Goal: Task Accomplishment & Management: Complete application form

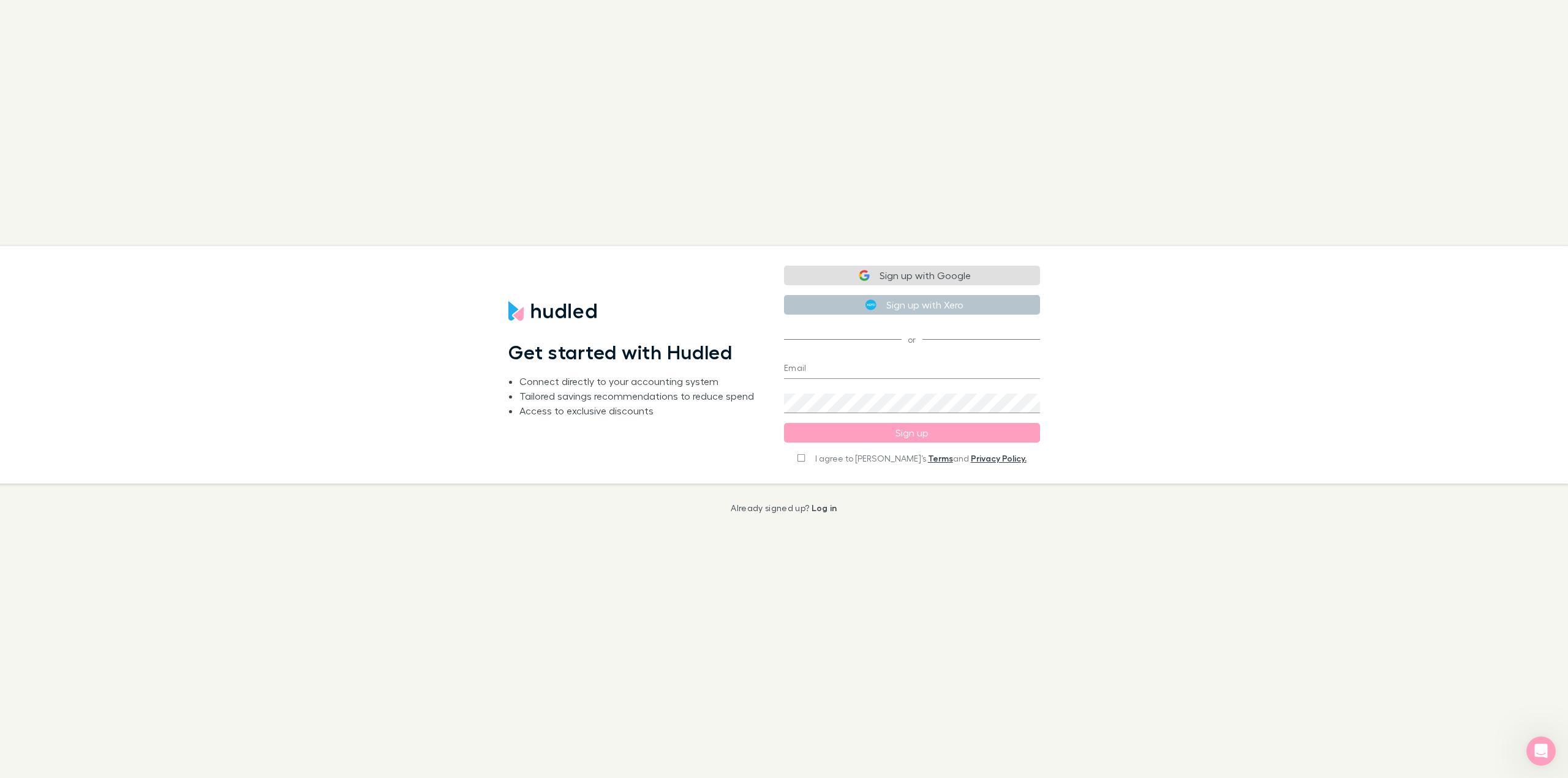
click at [904, 276] on button "Sign up with Google" at bounding box center [911, 275] width 256 height 20
click at [805, 456] on input "I agree to Hudled’s Terms and Privacy Policy." at bounding box center [801, 457] width 8 height 9
checkbox input "true"
click at [932, 270] on button "Sign up with Google" at bounding box center [911, 275] width 256 height 20
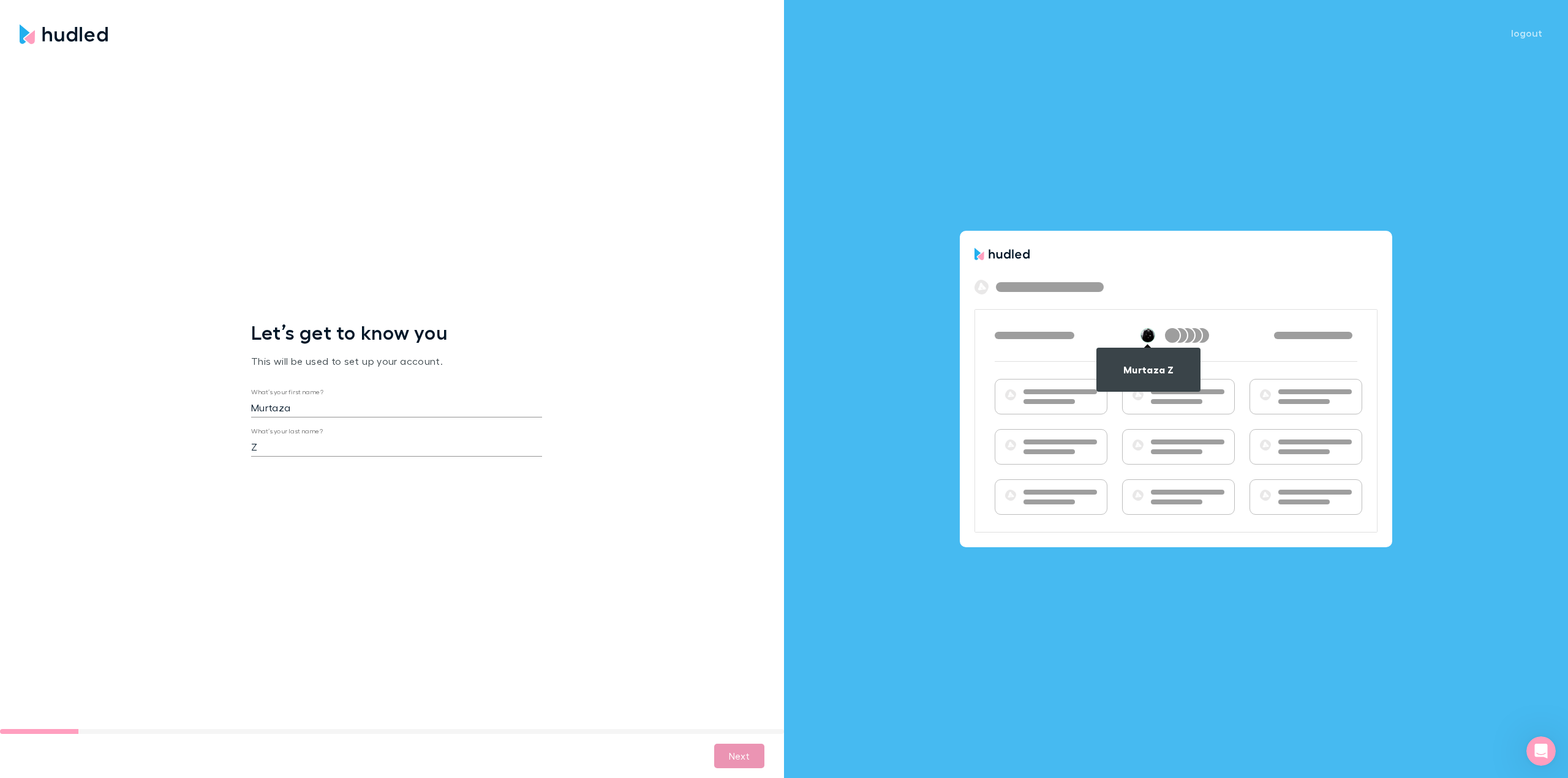
click at [735, 758] on button "Next" at bounding box center [738, 756] width 50 height 25
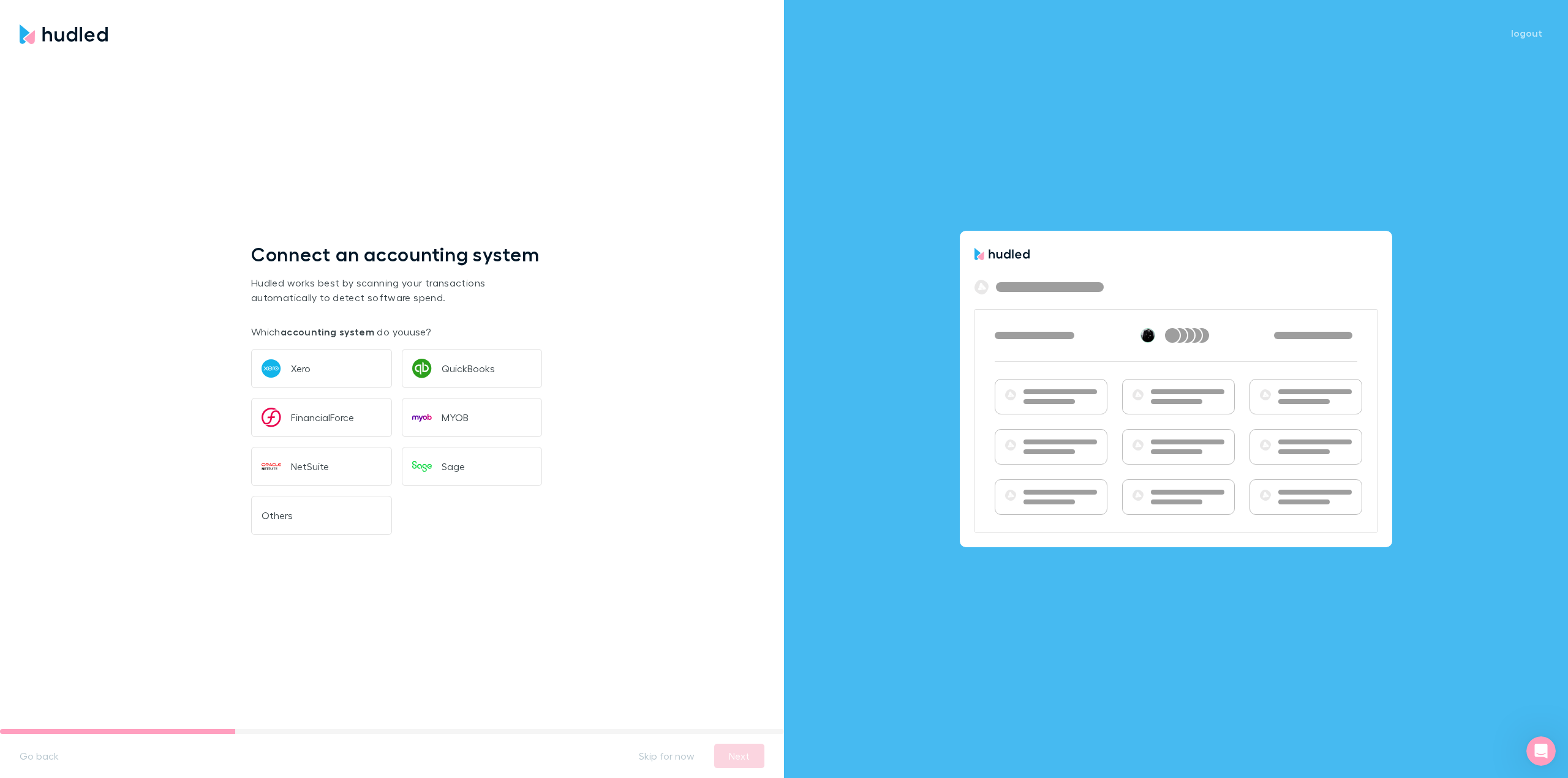
click at [292, 497] on button "Others" at bounding box center [322, 515] width 141 height 39
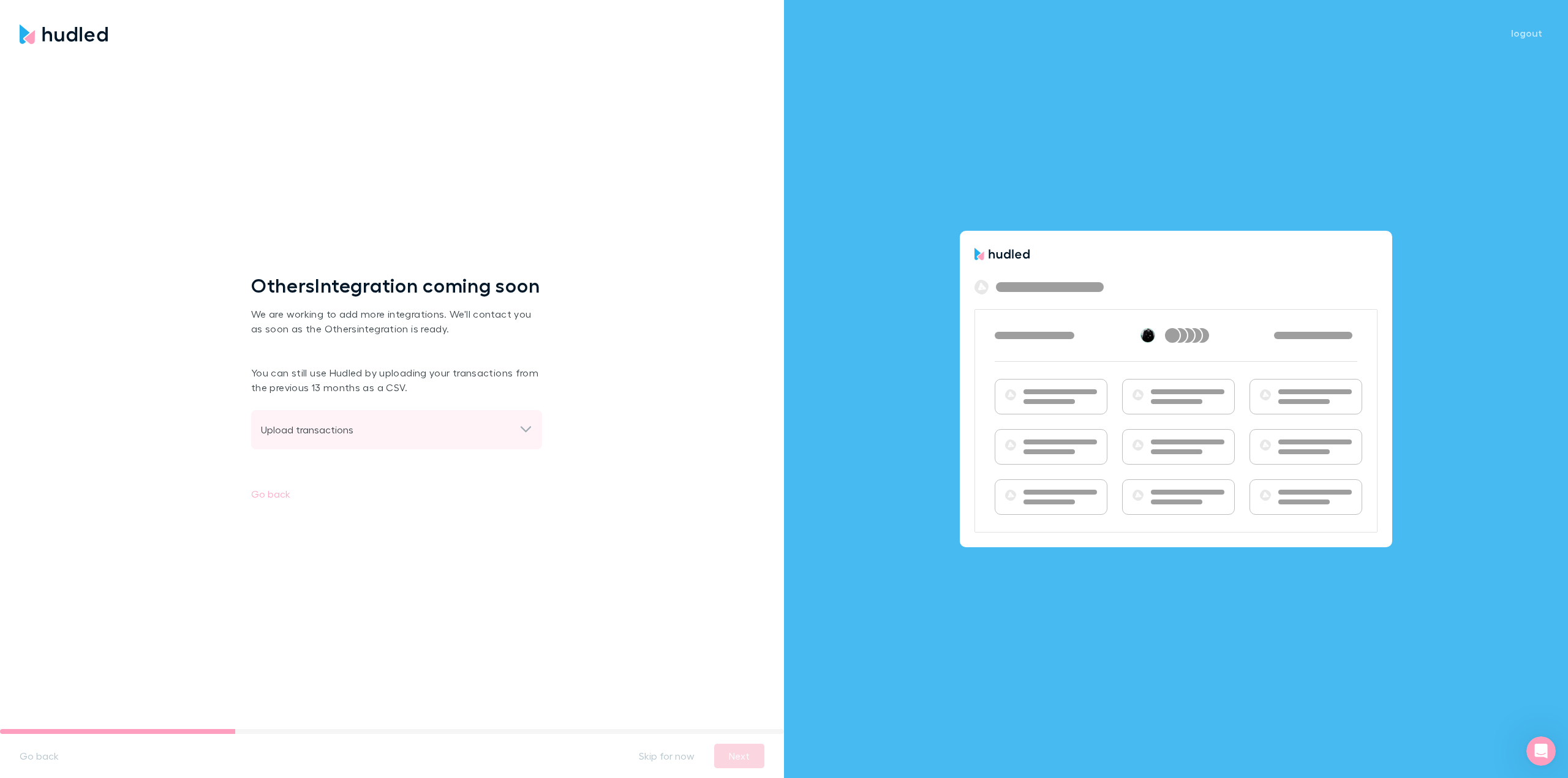
click at [494, 436] on div "Upload transactions" at bounding box center [391, 429] width 259 height 14
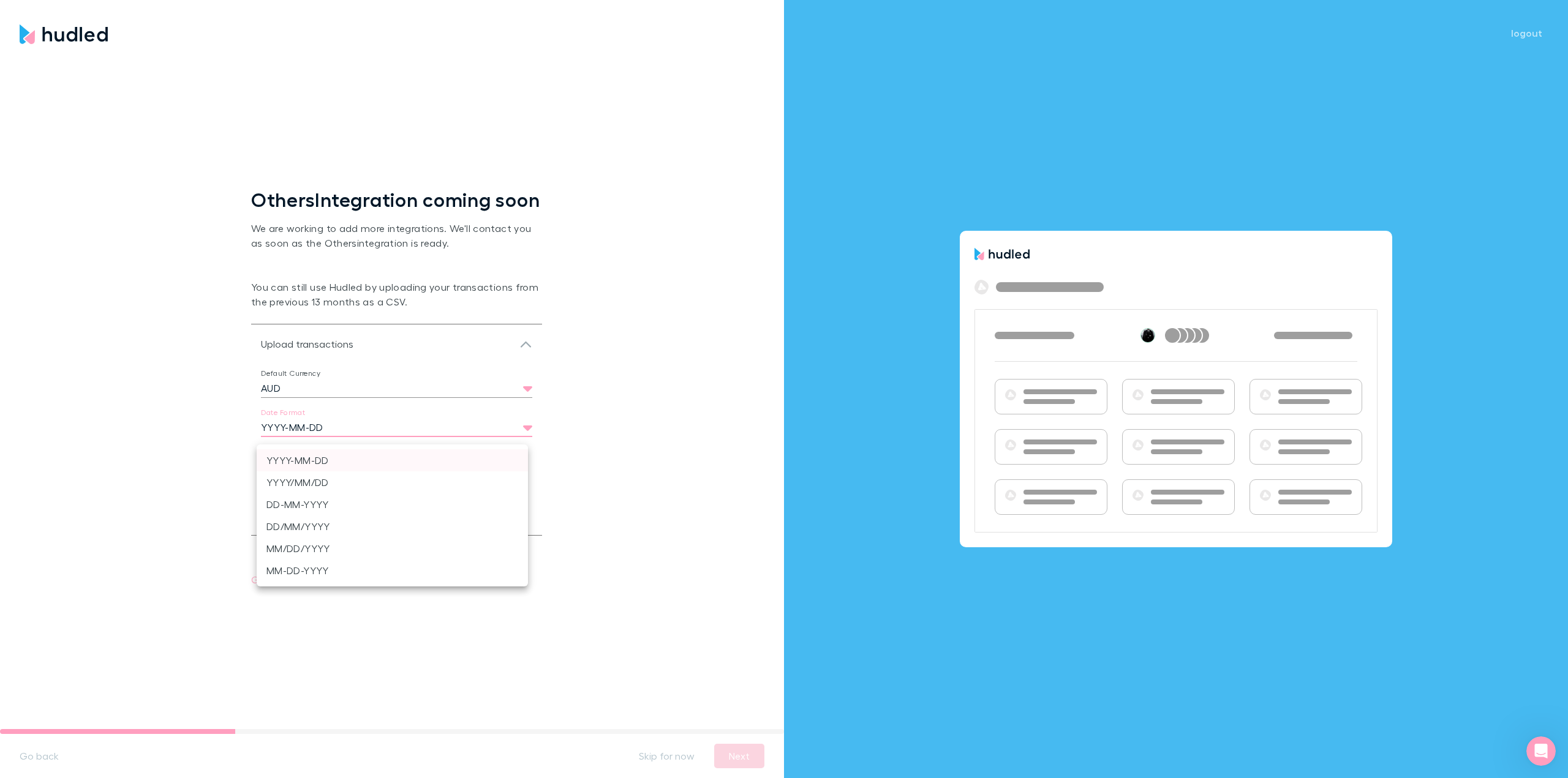
click at [393, 430] on body "Let’s get to know you This will be used to set up your account. What’s your fir…" at bounding box center [784, 389] width 1568 height 778
click at [550, 430] on div at bounding box center [784, 389] width 1568 height 778
click at [358, 431] on body "Let’s get to know you This will be used to set up your account. What’s your fir…" at bounding box center [784, 389] width 1568 height 778
click at [368, 503] on li "DD-MM-YYYY" at bounding box center [392, 504] width 271 height 22
type input "DD-MM-YYYY"
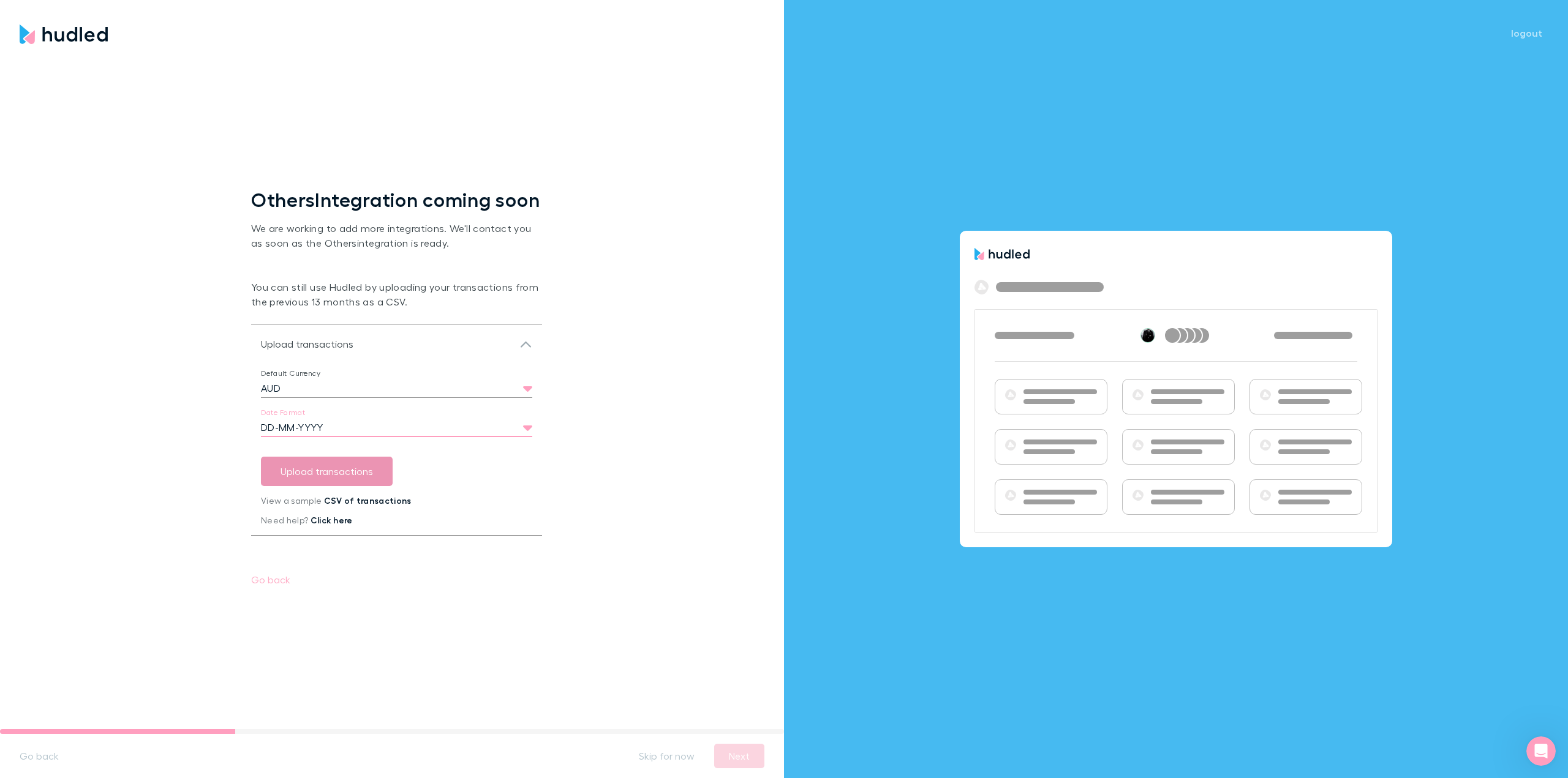
click at [320, 484] on button "Upload transactions" at bounding box center [327, 471] width 132 height 30
click at [334, 482] on button "Upload transactions" at bounding box center [327, 471] width 132 height 30
click at [362, 437] on body "Let’s get to know you This will be used to set up your account. What’s your fir…" at bounding box center [784, 389] width 1568 height 778
click at [328, 503] on li "DD-MM-YYYY" at bounding box center [392, 504] width 271 height 22
click at [460, 470] on div "Default Currency AUD AUD Date Format DD-MM-YYYY DD-MM-YYYY Upload transactions …" at bounding box center [396, 445] width 291 height 162
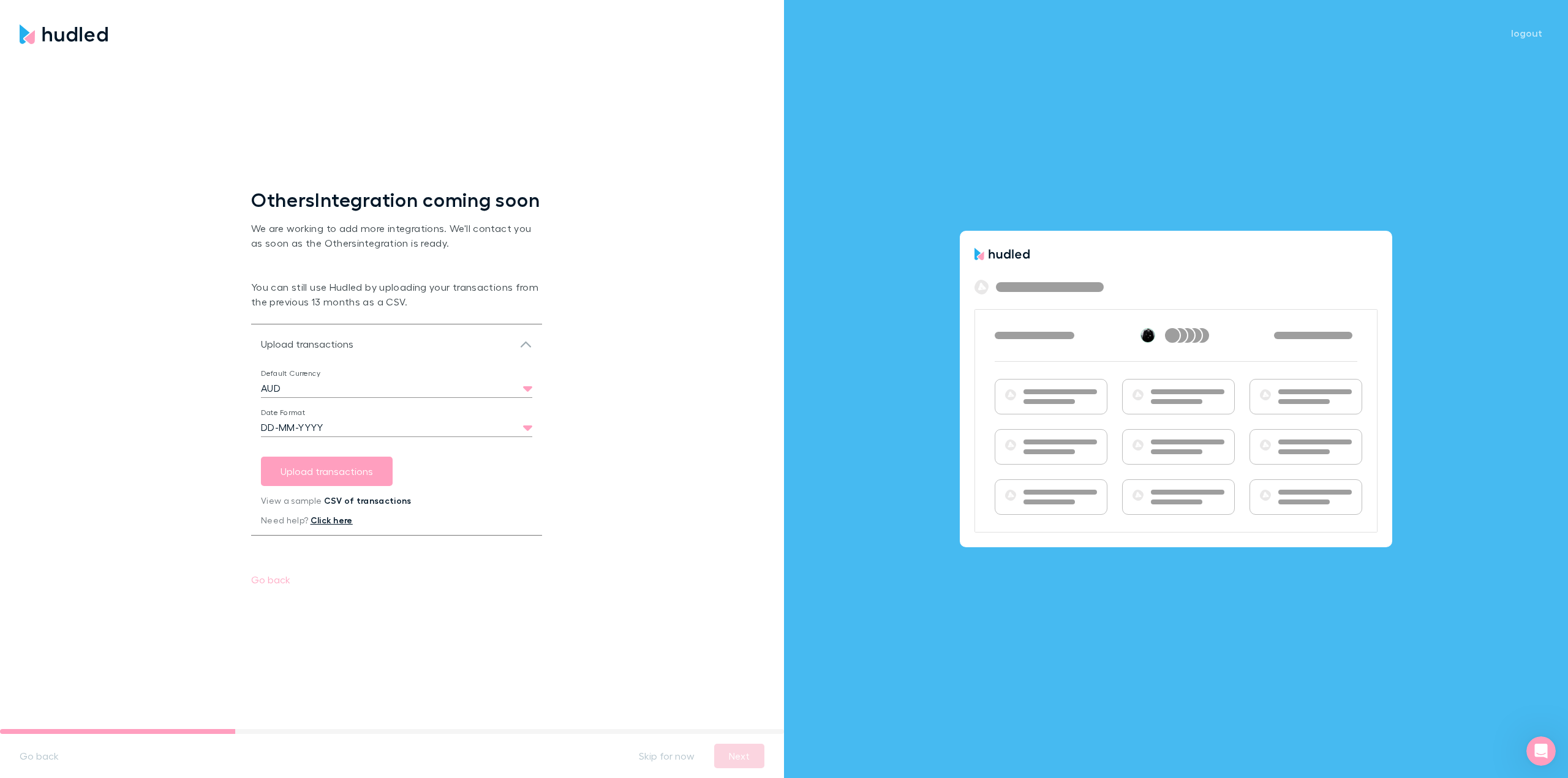
click at [322, 525] on link "Click here" at bounding box center [332, 520] width 43 height 10
click at [253, 588] on button "Go back" at bounding box center [271, 579] width 59 height 20
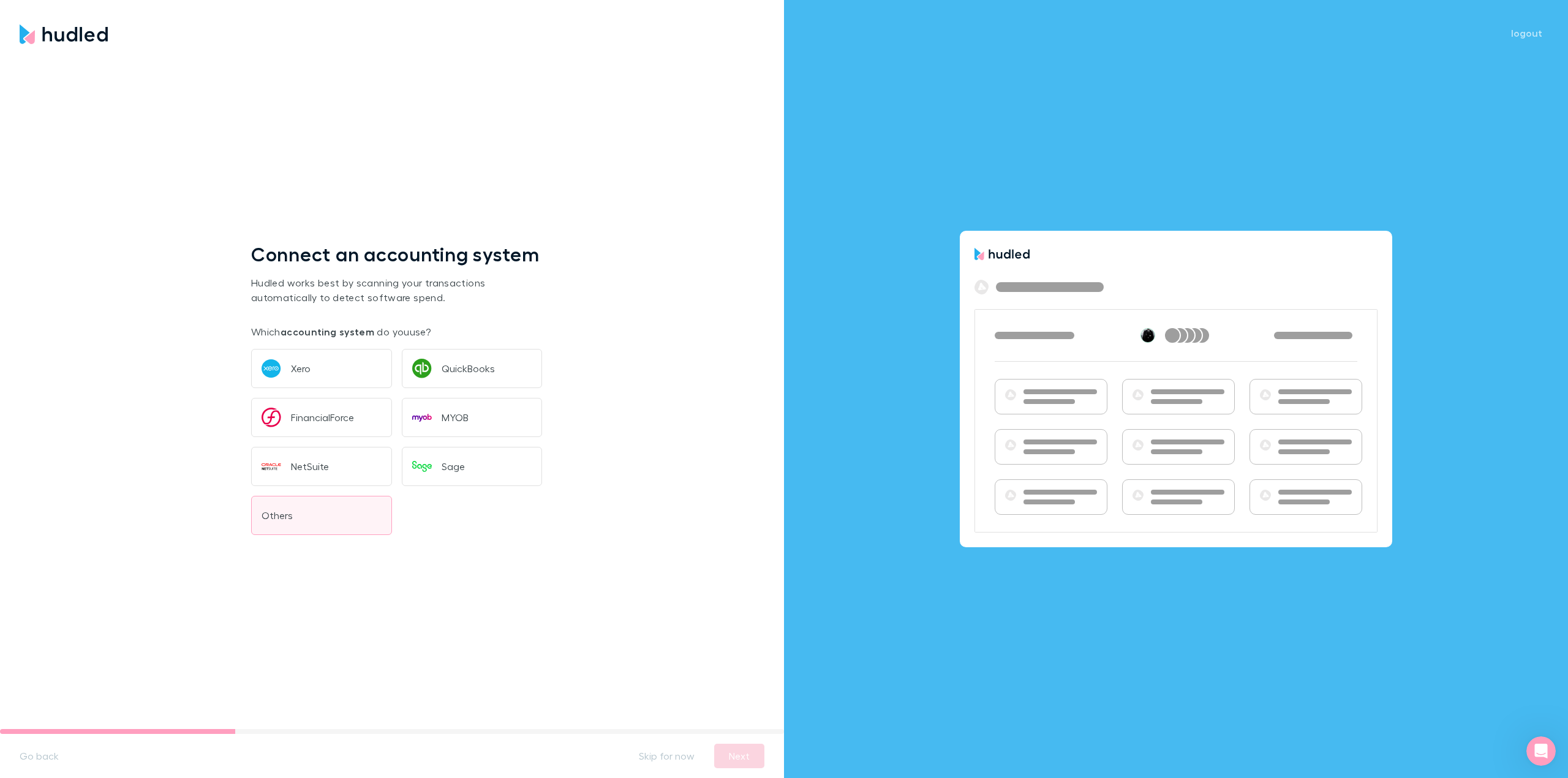
click at [334, 520] on button "Others" at bounding box center [322, 515] width 141 height 39
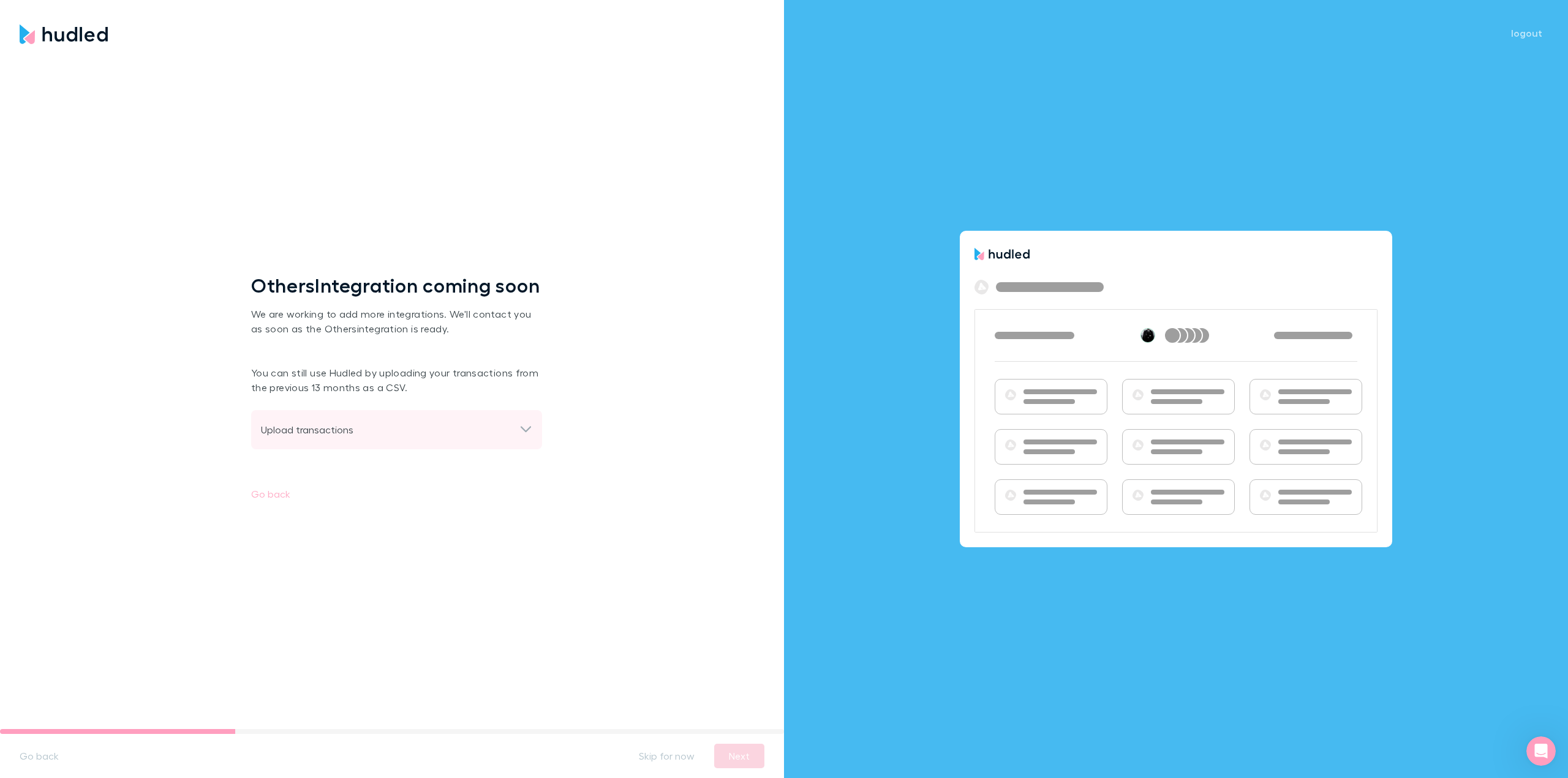
click at [331, 437] on div "Upload transactions" at bounding box center [391, 429] width 259 height 14
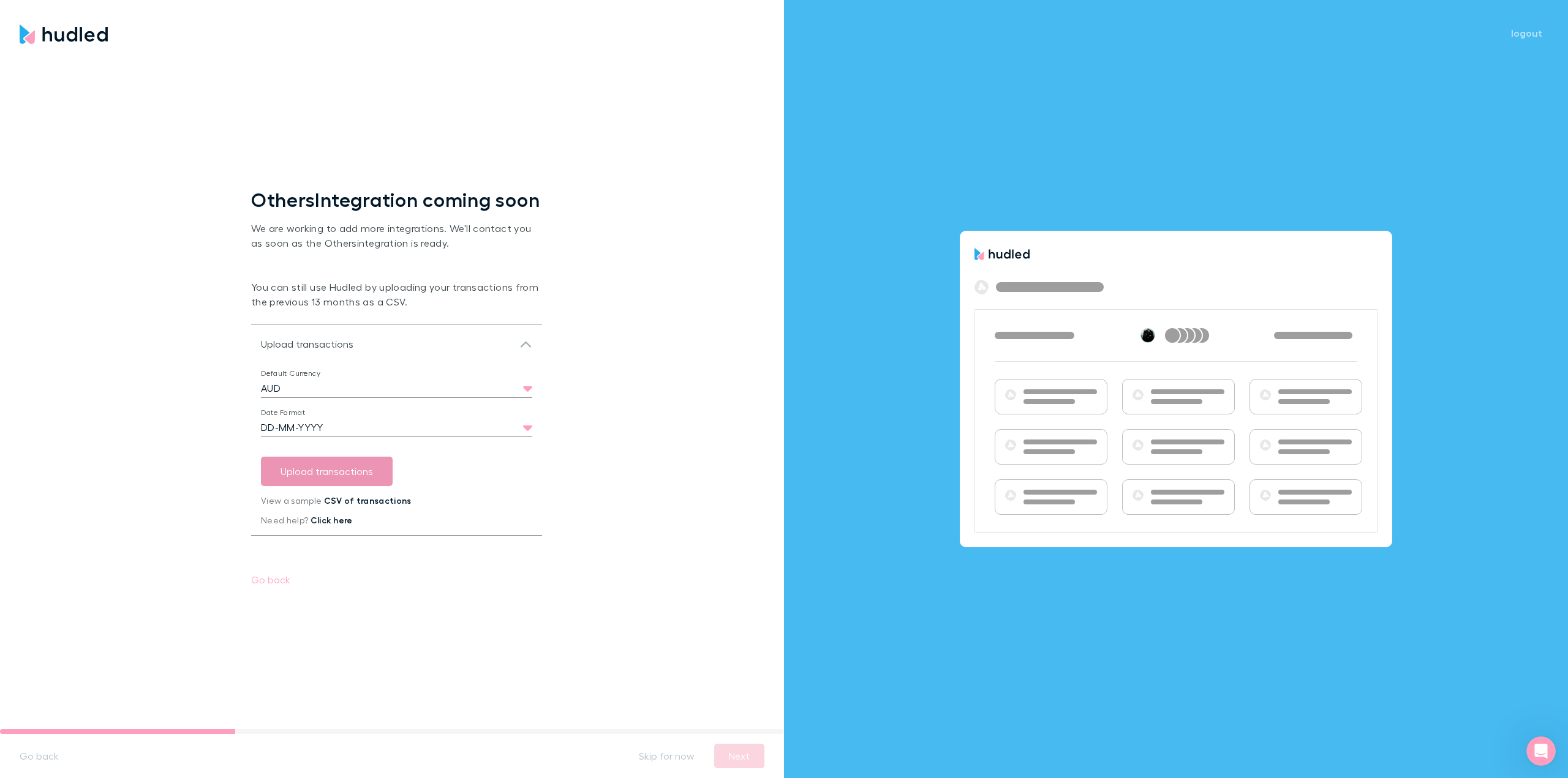
click at [364, 484] on button "Upload transactions" at bounding box center [327, 471] width 132 height 30
click at [670, 755] on button "Skip for now" at bounding box center [666, 755] width 76 height 20
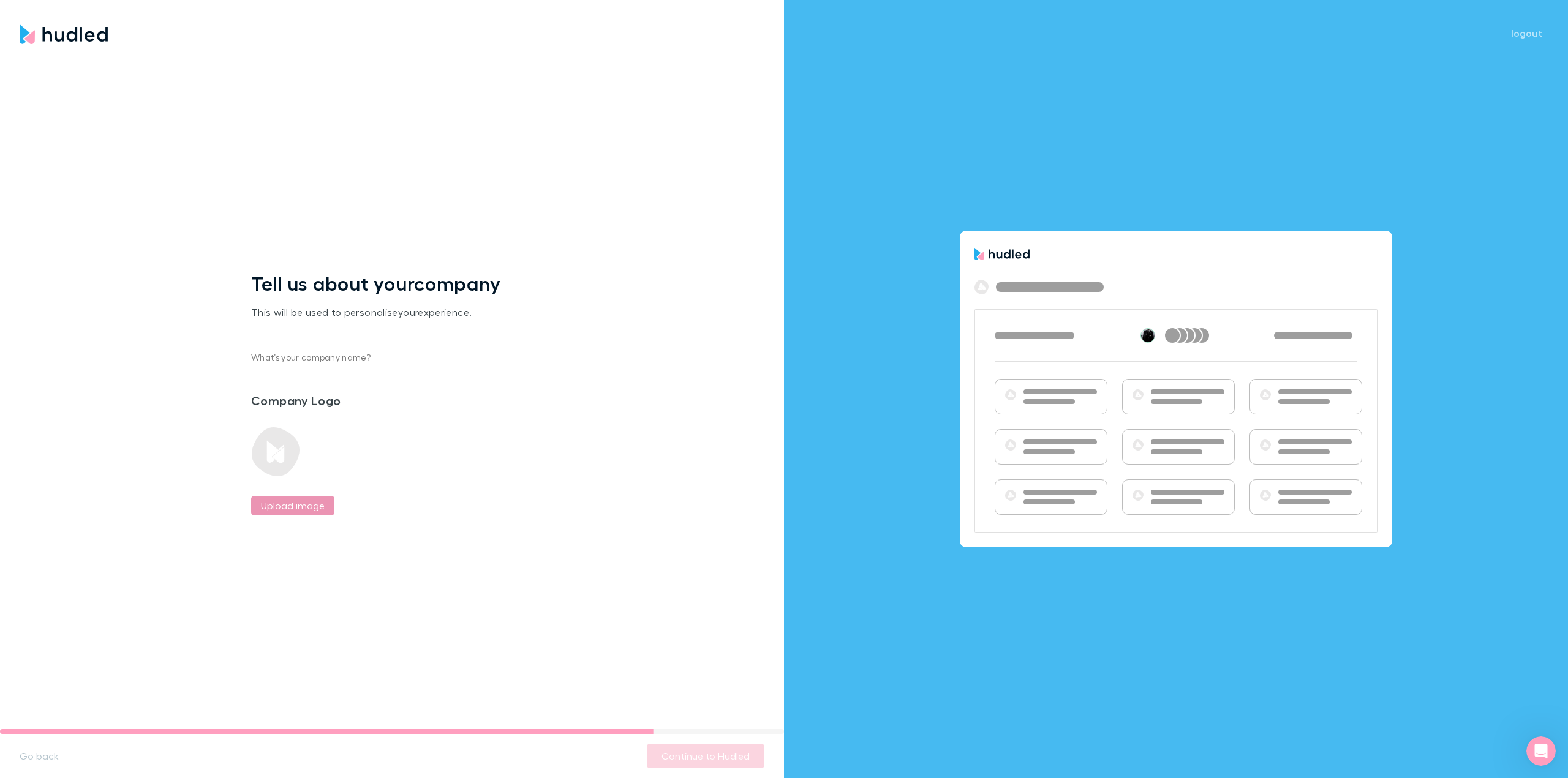
click at [305, 504] on label "Upload image" at bounding box center [293, 505] width 64 height 14
click at [0, 0] on input "Upload image" at bounding box center [0, 0] width 0 height 0
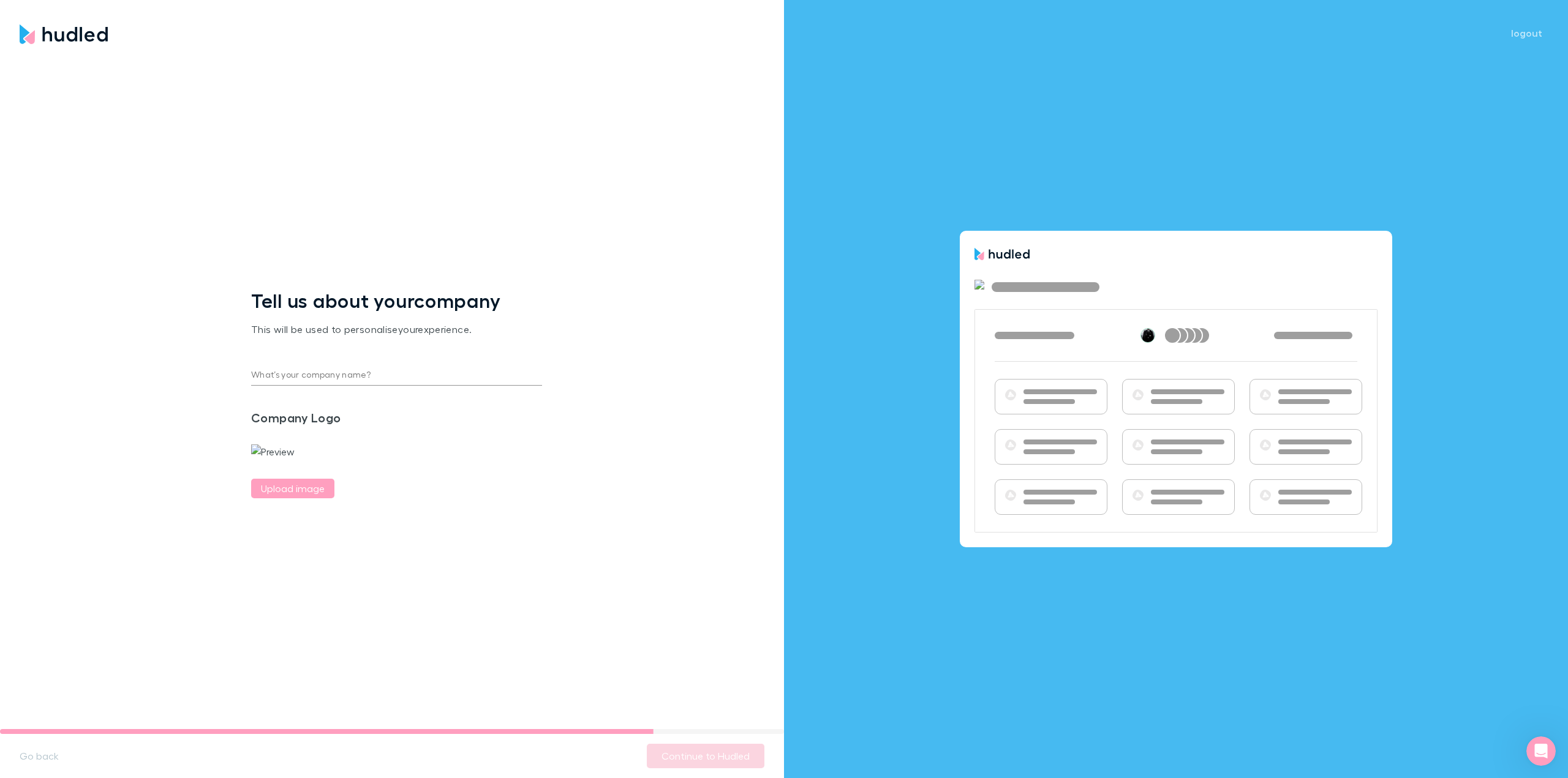
click at [279, 445] on img at bounding box center [272, 451] width 43 height 14
click at [279, 496] on label "Upload image" at bounding box center [293, 488] width 64 height 14
click at [0, 0] on input "Upload image" at bounding box center [0, 0] width 0 height 0
click at [351, 366] on input "What’s your company name?" at bounding box center [396, 375] width 291 height 20
type input "Alladdin Labs"
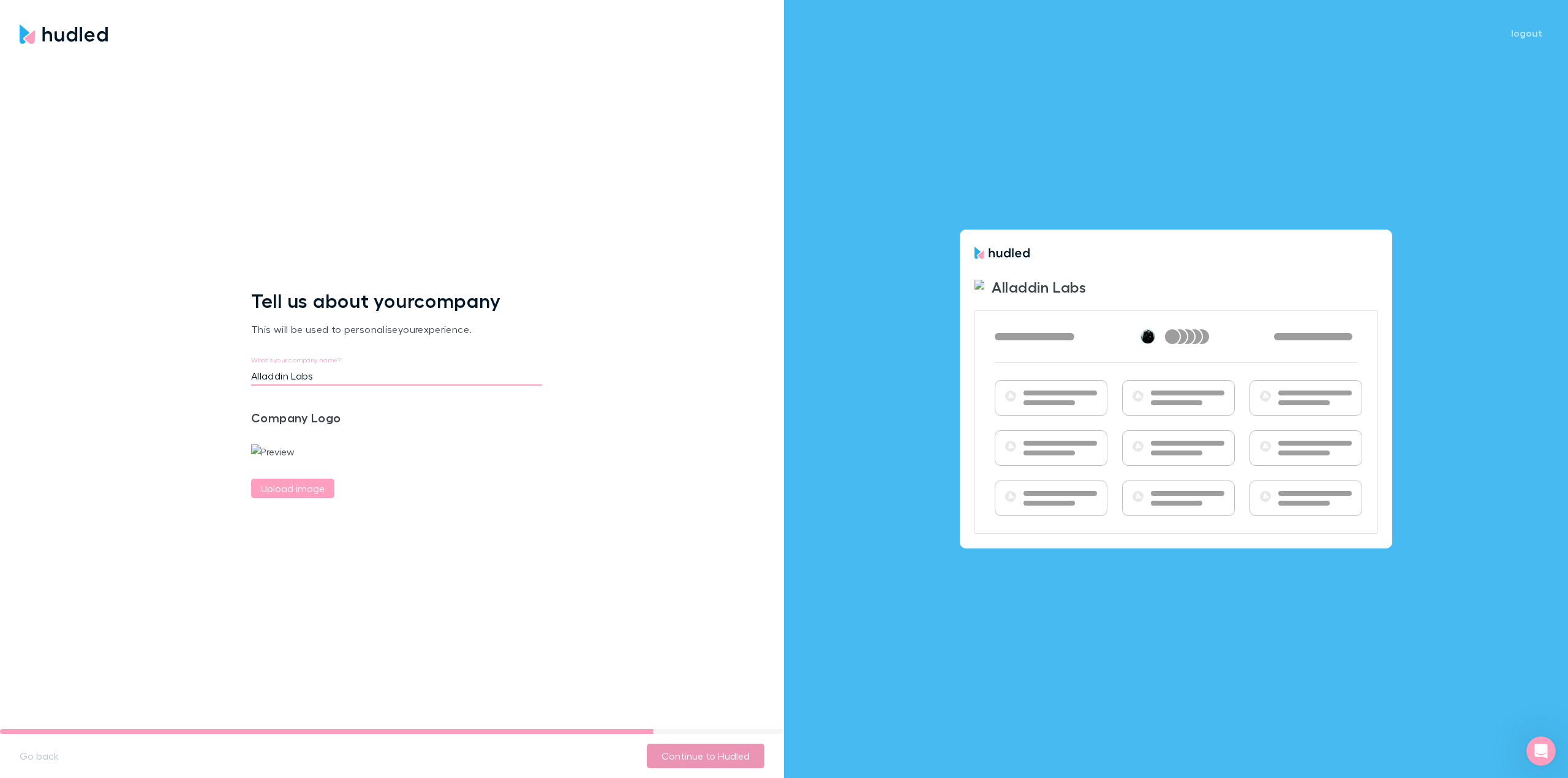
click at [708, 757] on button "Continue to Hudled" at bounding box center [705, 756] width 117 height 25
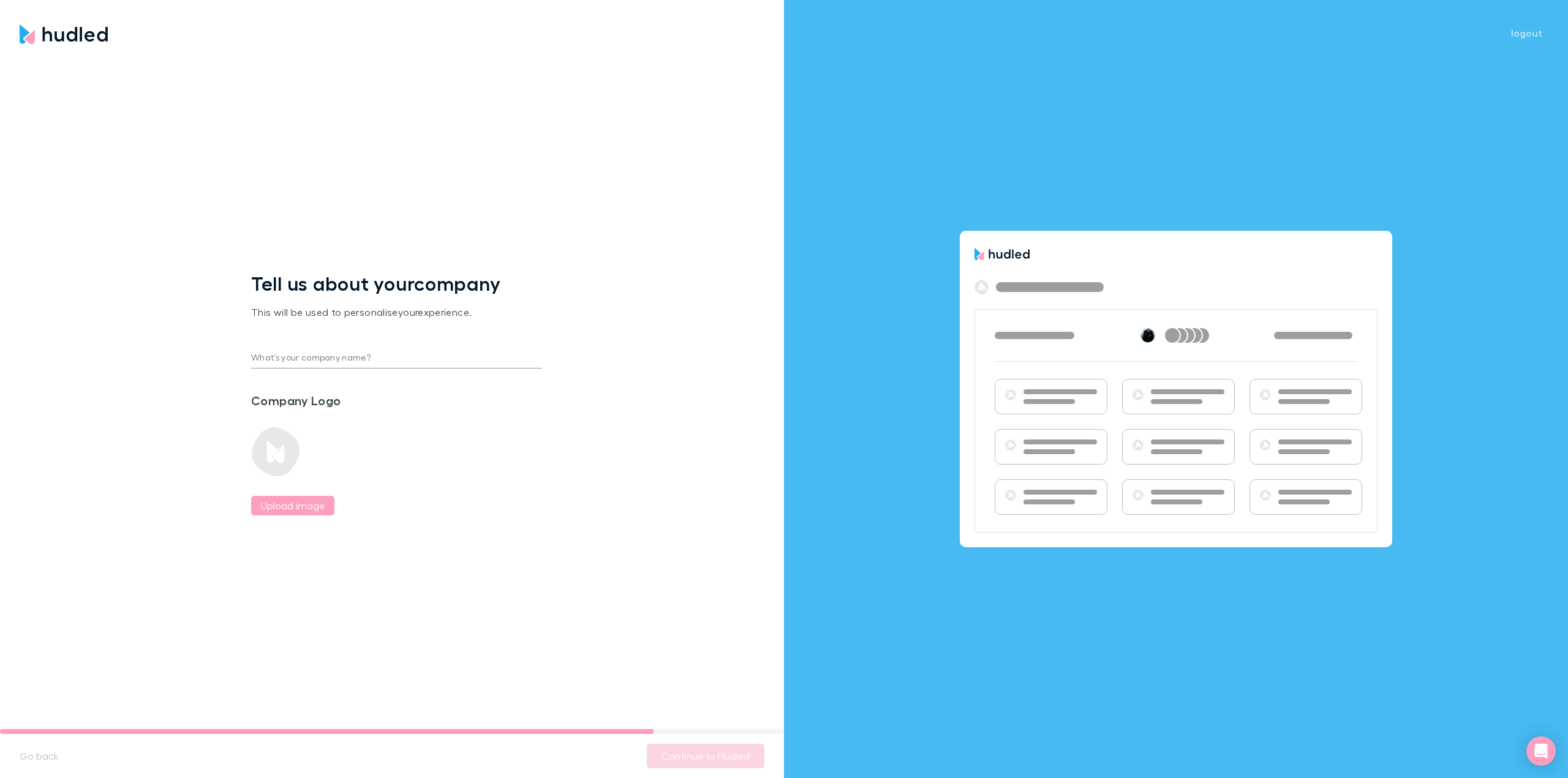
click at [322, 359] on input "What’s your company name?" at bounding box center [396, 358] width 291 height 20
type input "Alladidn labs"
click at [316, 487] on div "Upload image" at bounding box center [299, 461] width 98 height 108
click at [318, 498] on label "Upload image" at bounding box center [293, 505] width 64 height 14
click at [0, 0] on input "Upload image" at bounding box center [0, 0] width 0 height 0
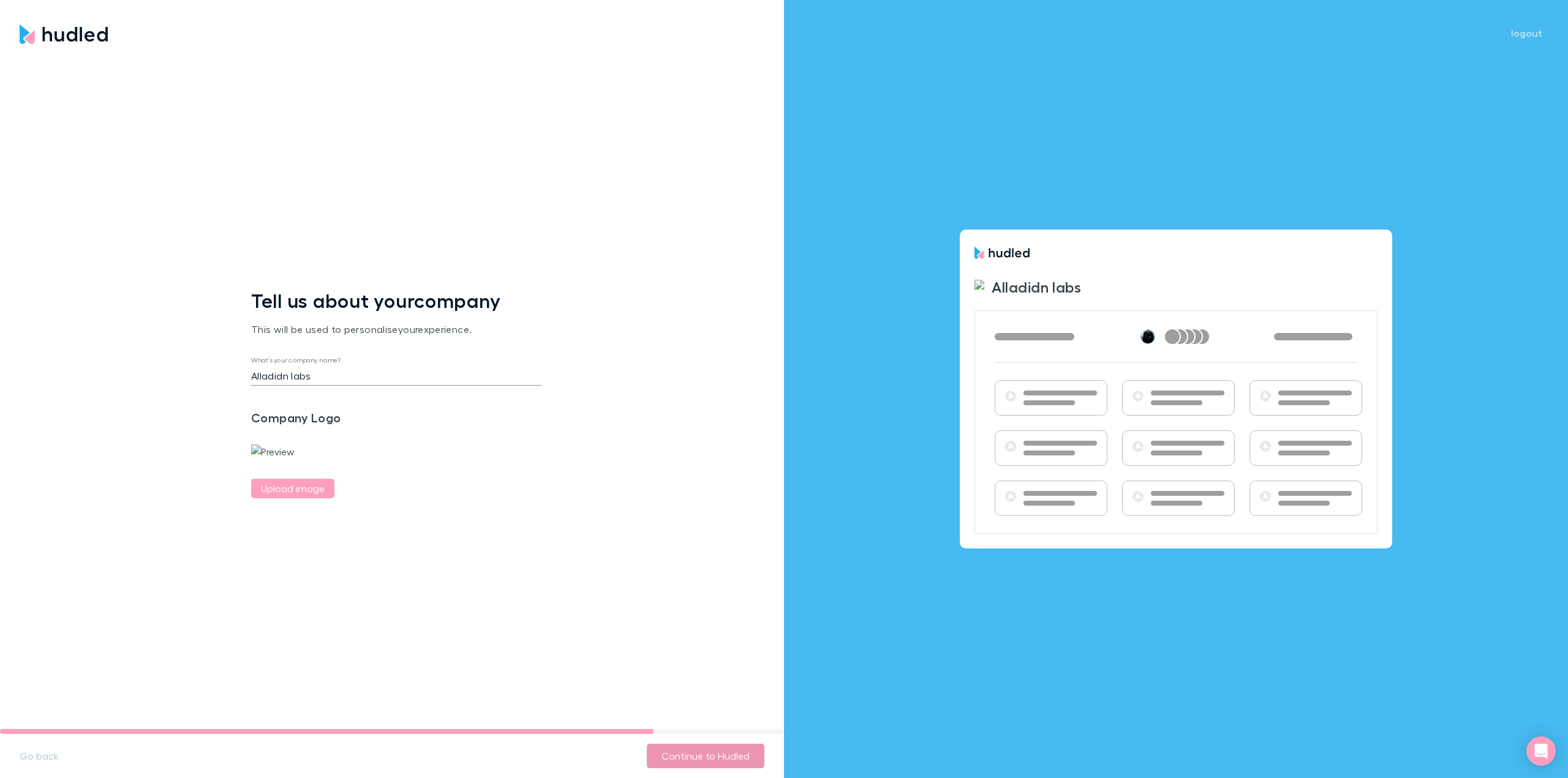
click at [701, 760] on button "Continue to Hudled" at bounding box center [705, 756] width 117 height 25
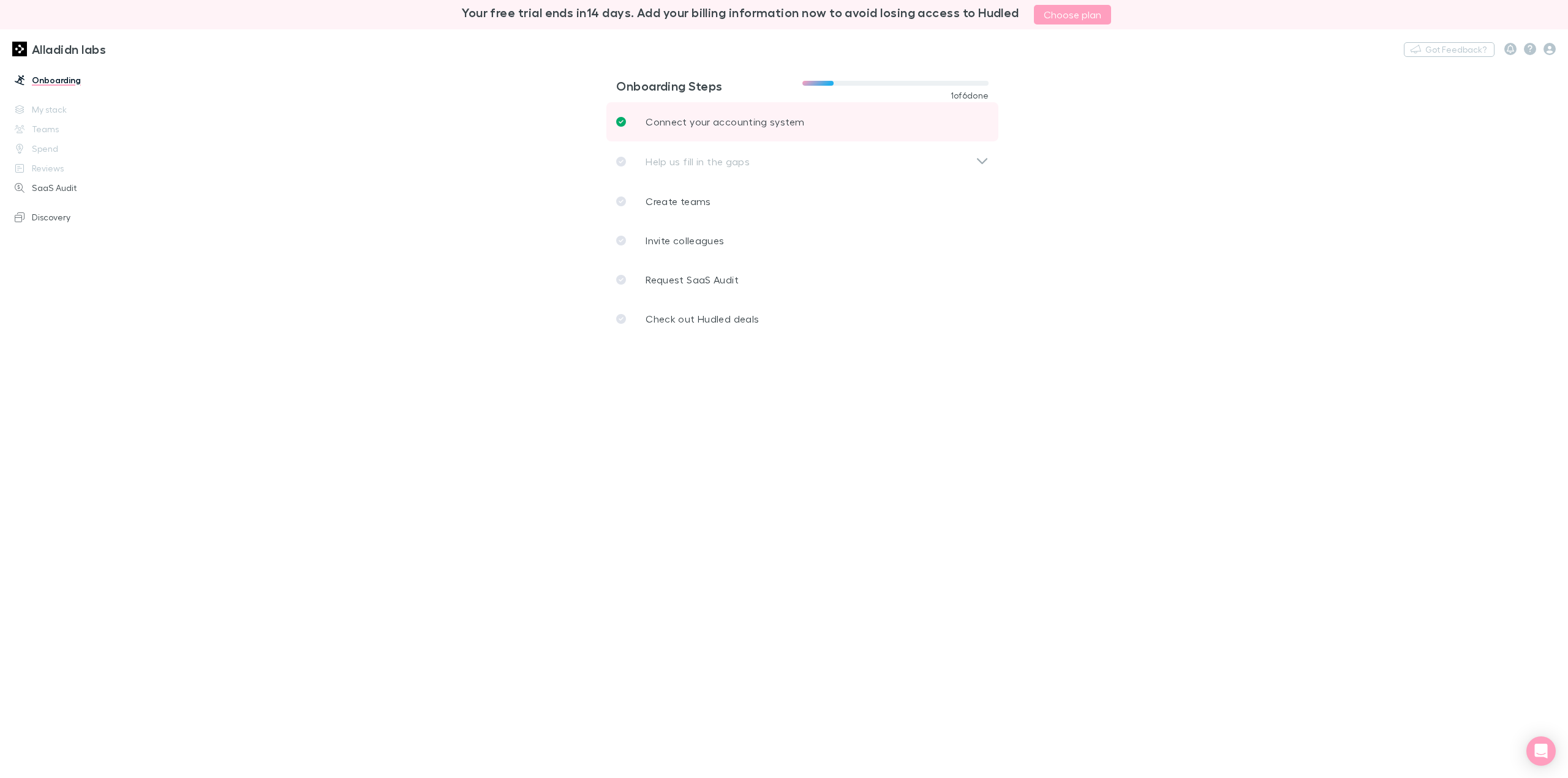
click at [772, 112] on link "Connect your accounting system" at bounding box center [802, 122] width 392 height 39
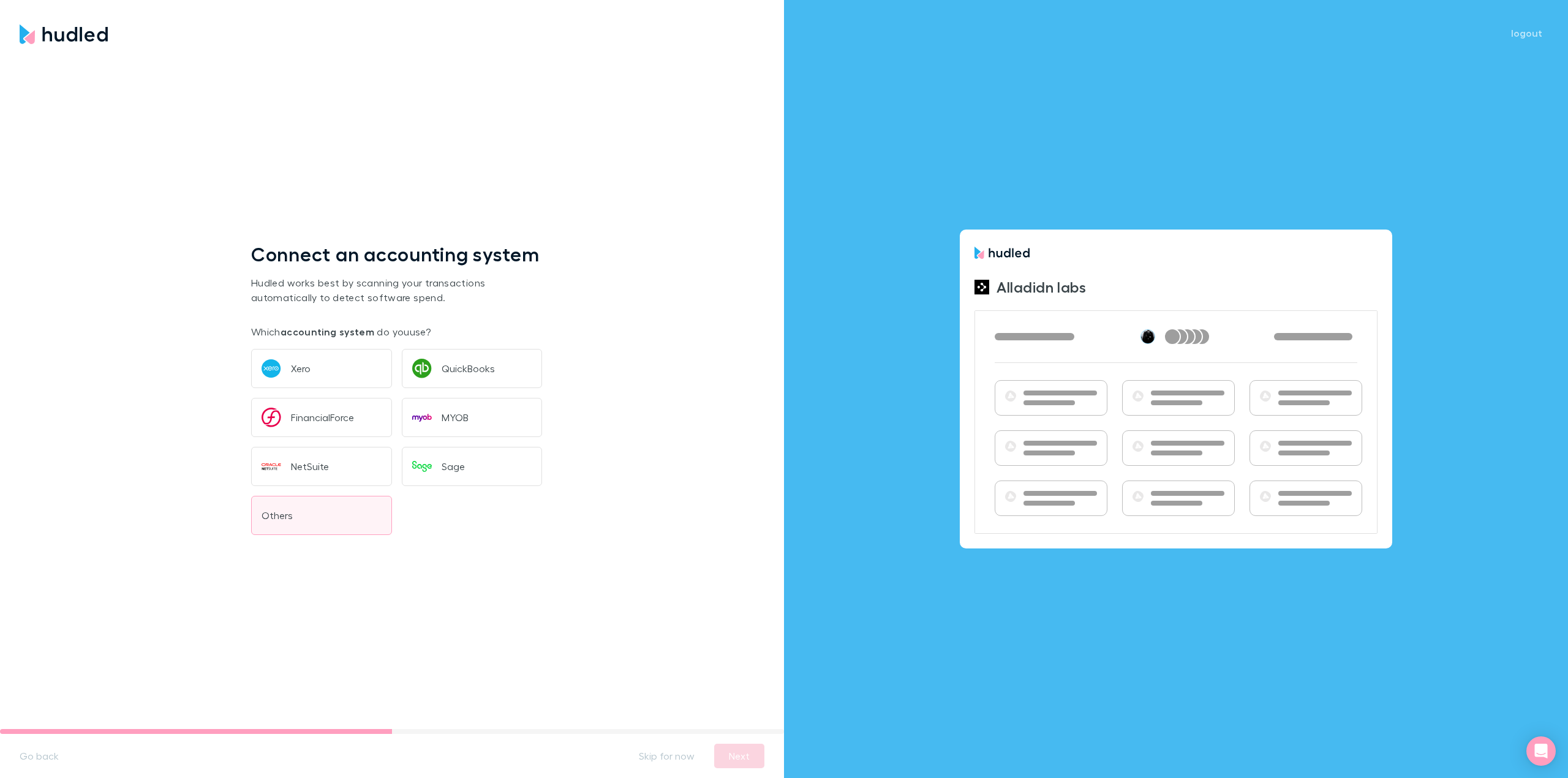
click at [314, 525] on button "Others" at bounding box center [322, 515] width 141 height 39
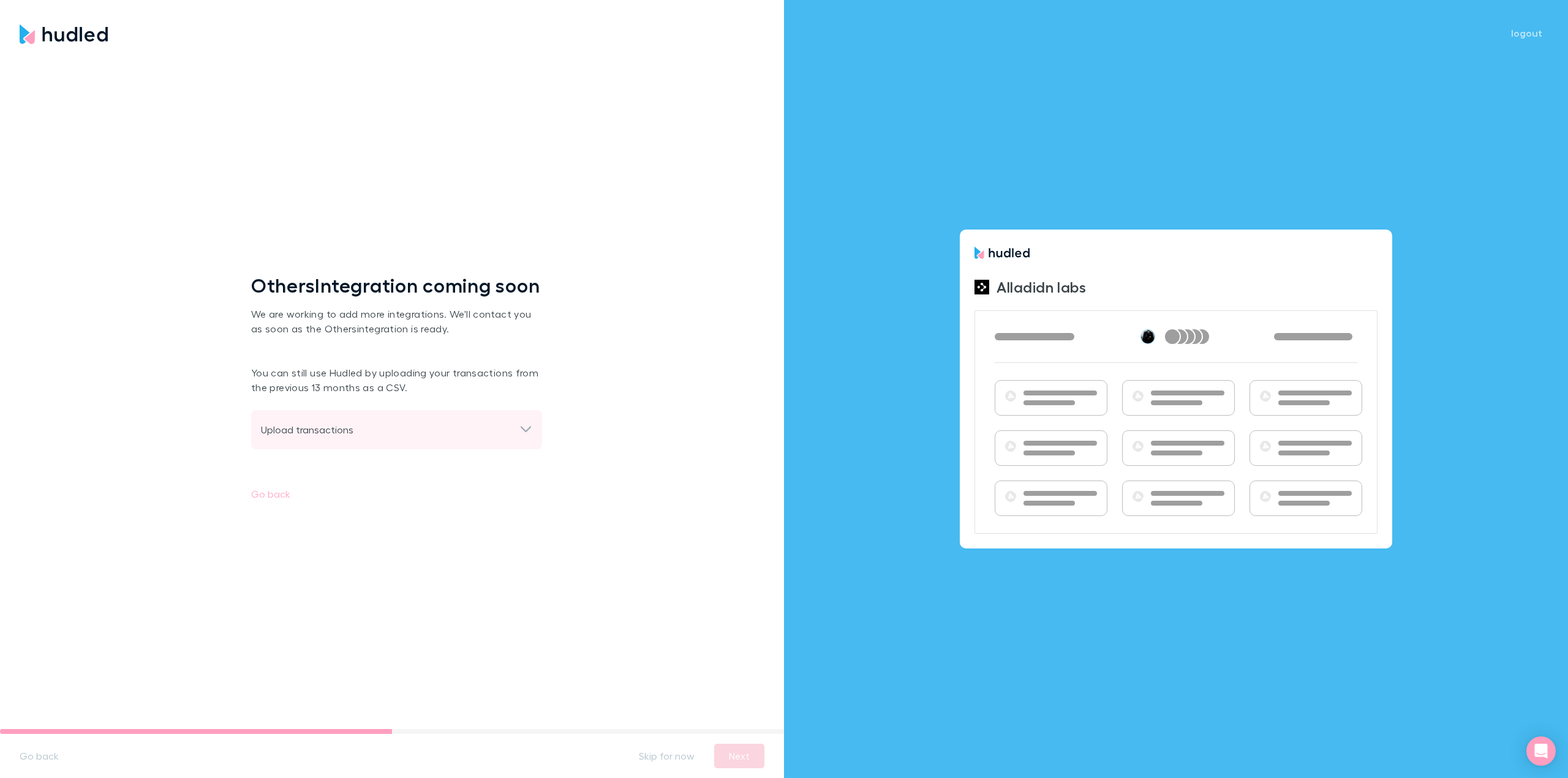
click at [336, 436] on div "Upload transactions" at bounding box center [391, 429] width 259 height 14
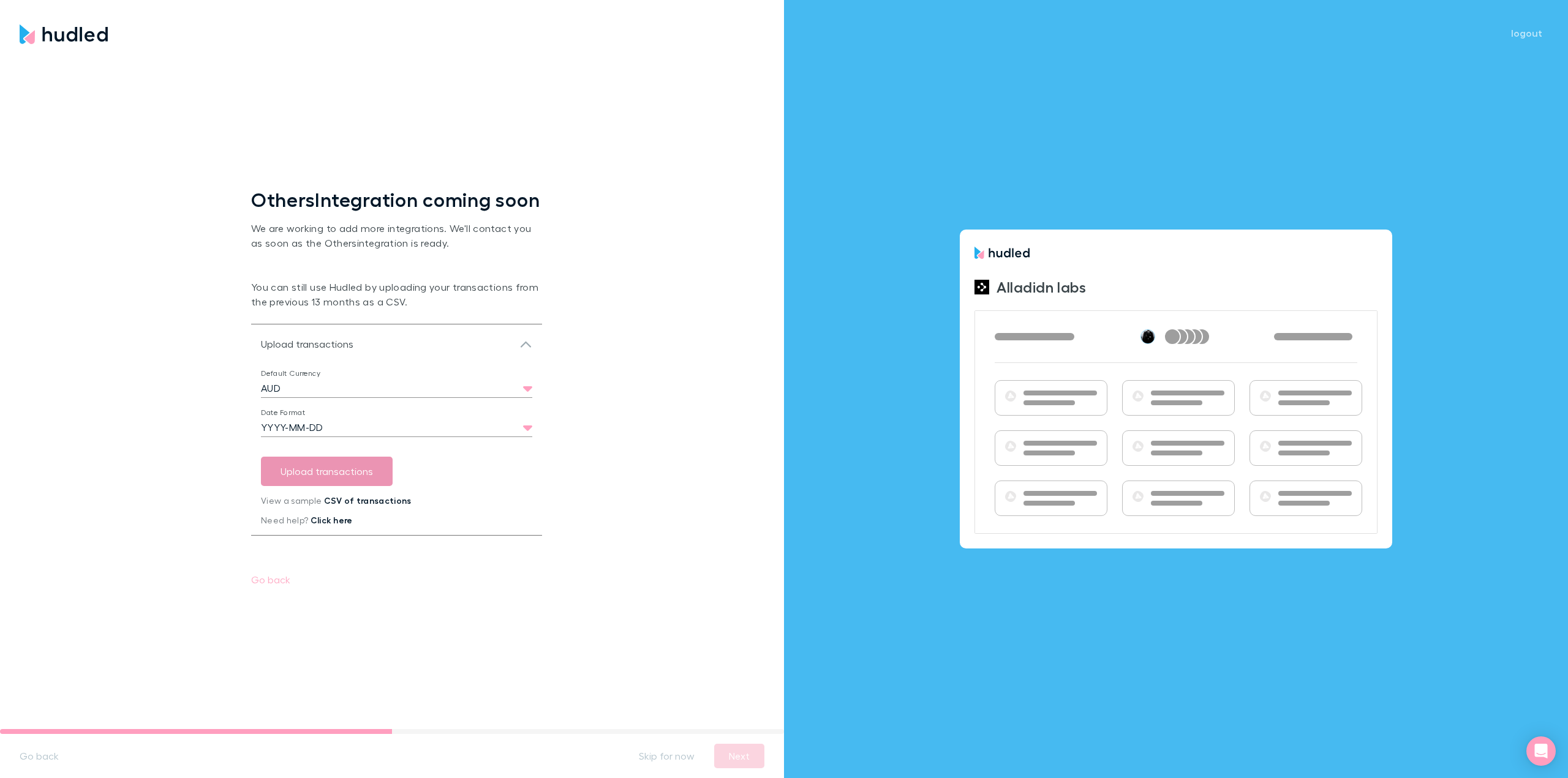
click at [335, 474] on button "Upload transactions" at bounding box center [327, 471] width 132 height 30
click at [50, 752] on button "Go back" at bounding box center [39, 755] width 59 height 20
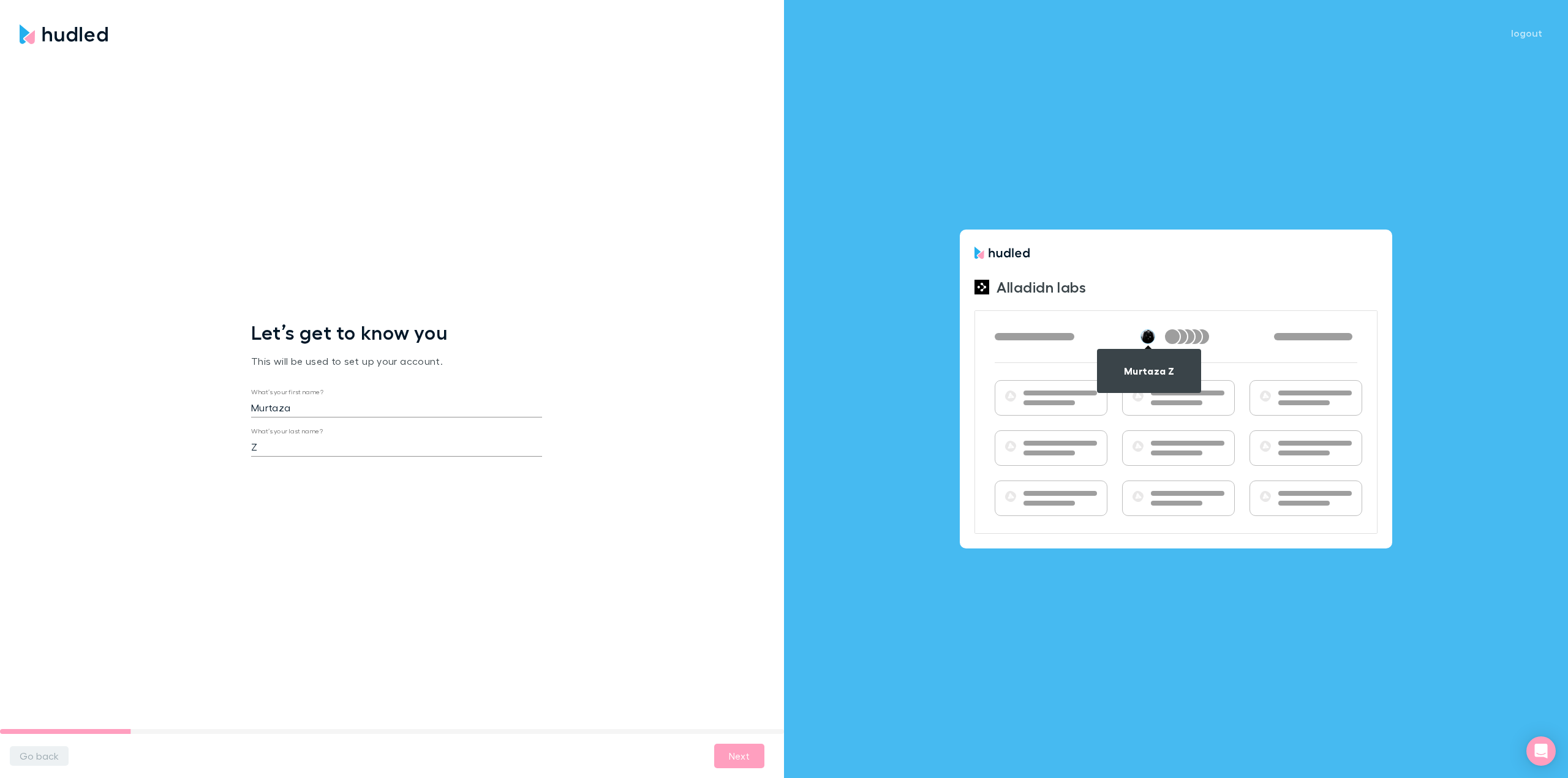
click at [49, 753] on button "Go back" at bounding box center [39, 755] width 59 height 20
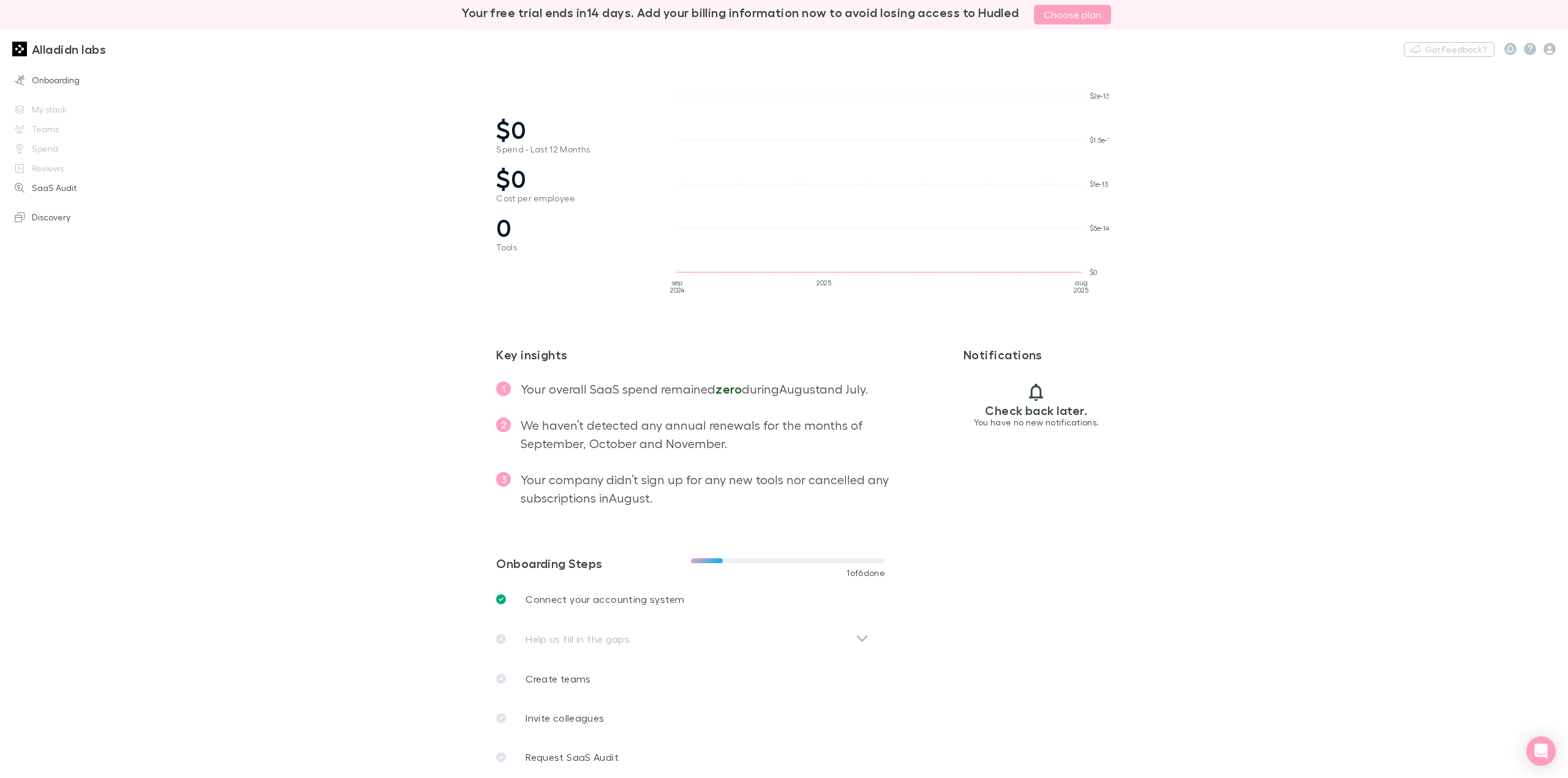
click at [54, 109] on div "Onboarding My stack Teams Spend Reviews SaaS Audit Discovery" at bounding box center [87, 417] width 174 height 700
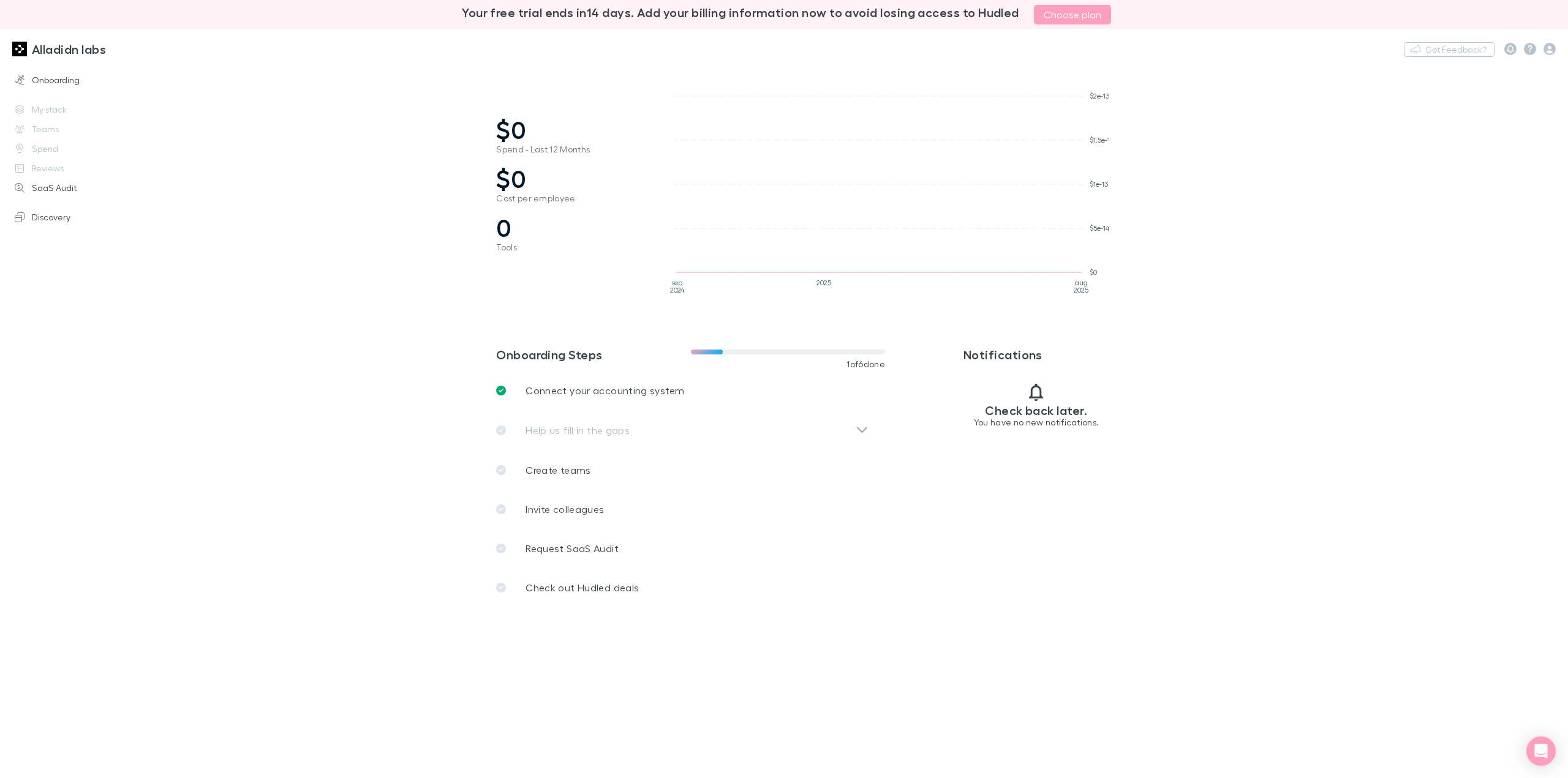
click at [106, 51] on h3 "Alladidn labs" at bounding box center [68, 48] width 74 height 14
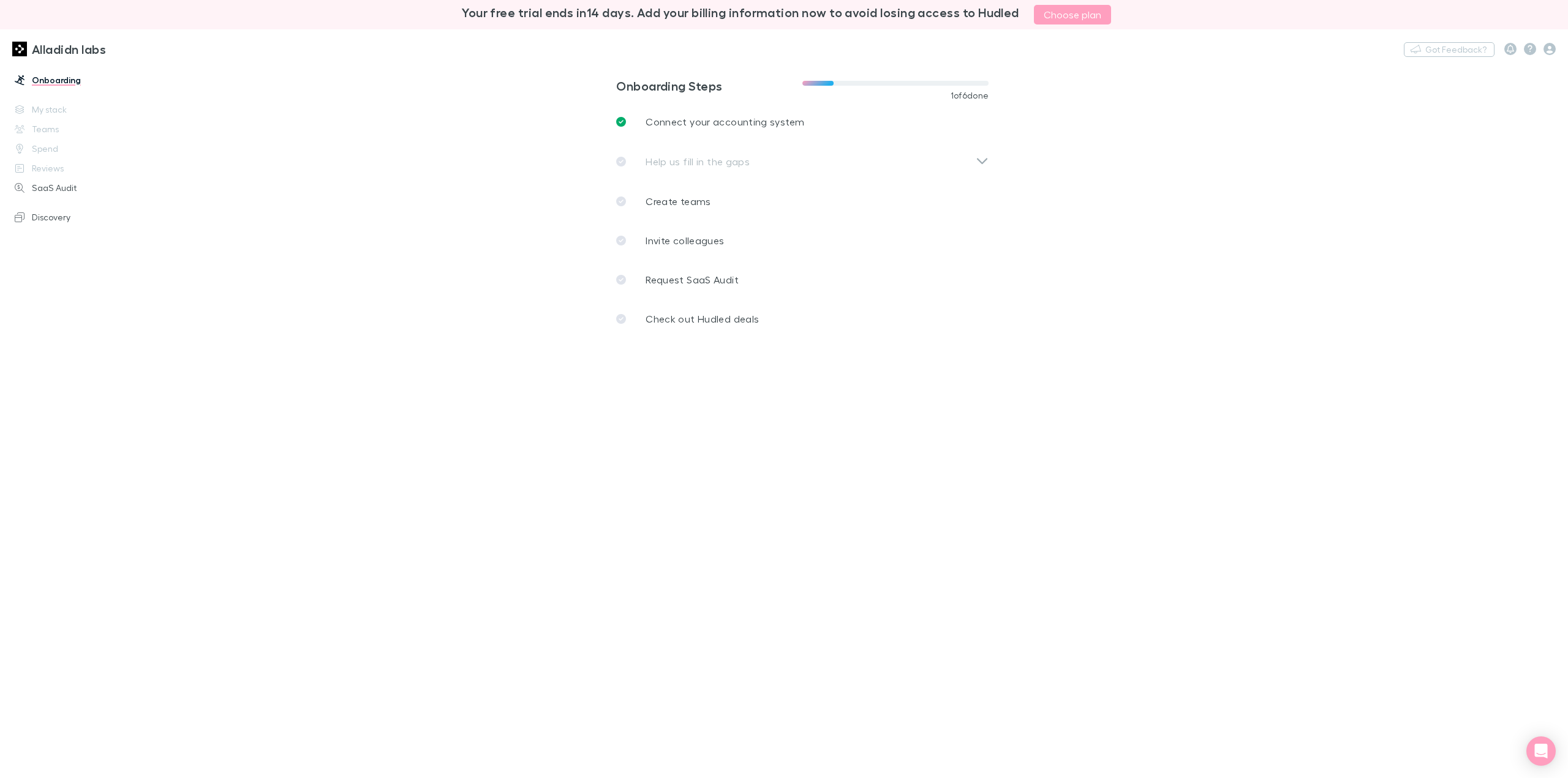
click at [49, 108] on div "Onboarding My stack Teams Spend Reviews SaaS Audit Discovery" at bounding box center [87, 417] width 174 height 700
click at [47, 111] on div "Onboarding My stack Teams Spend Reviews SaaS Audit Discovery" at bounding box center [87, 417] width 174 height 700
click at [818, 293] on link "Request SaaS Audit" at bounding box center [802, 280] width 392 height 39
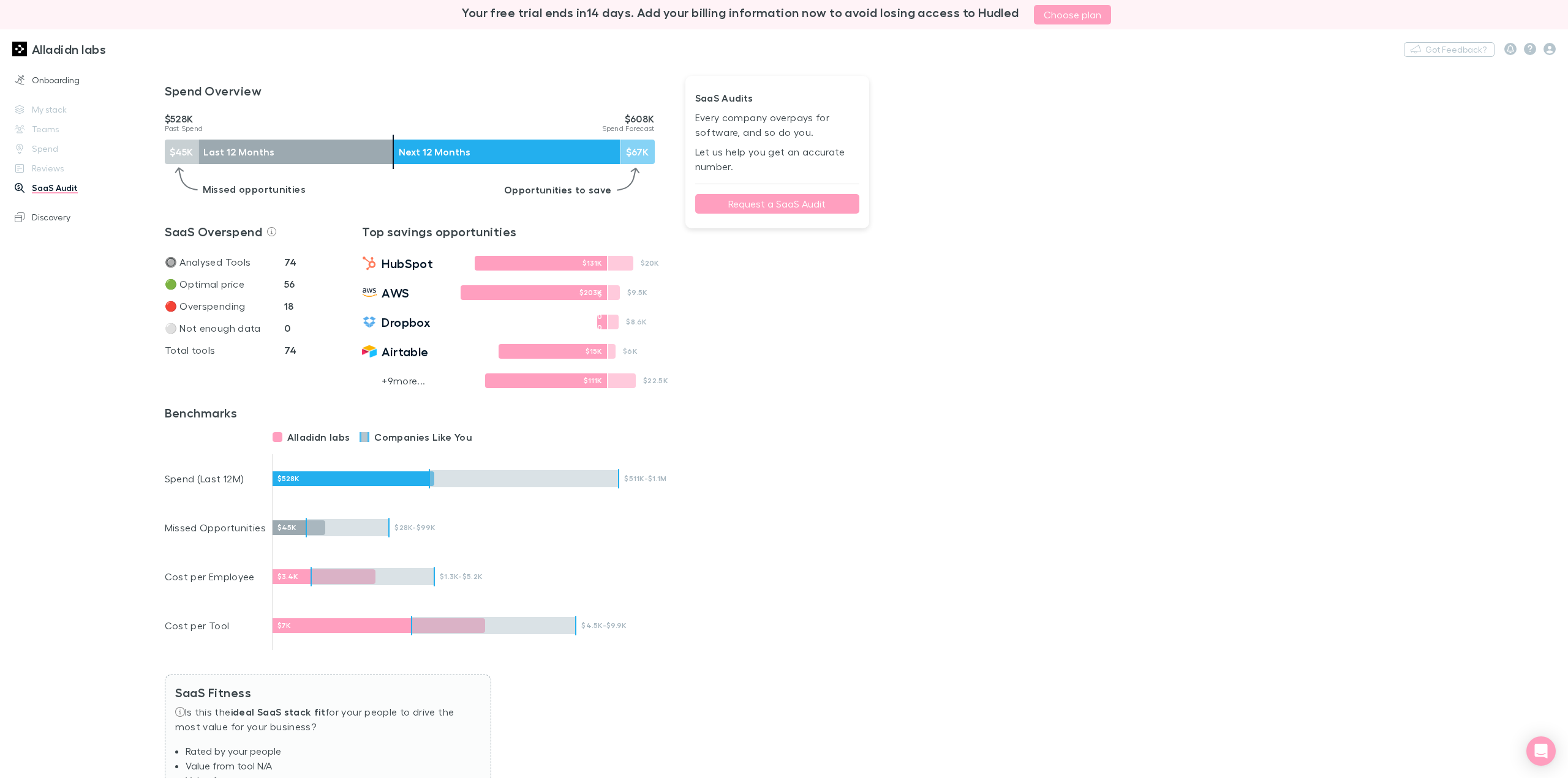
scroll to position [324, 0]
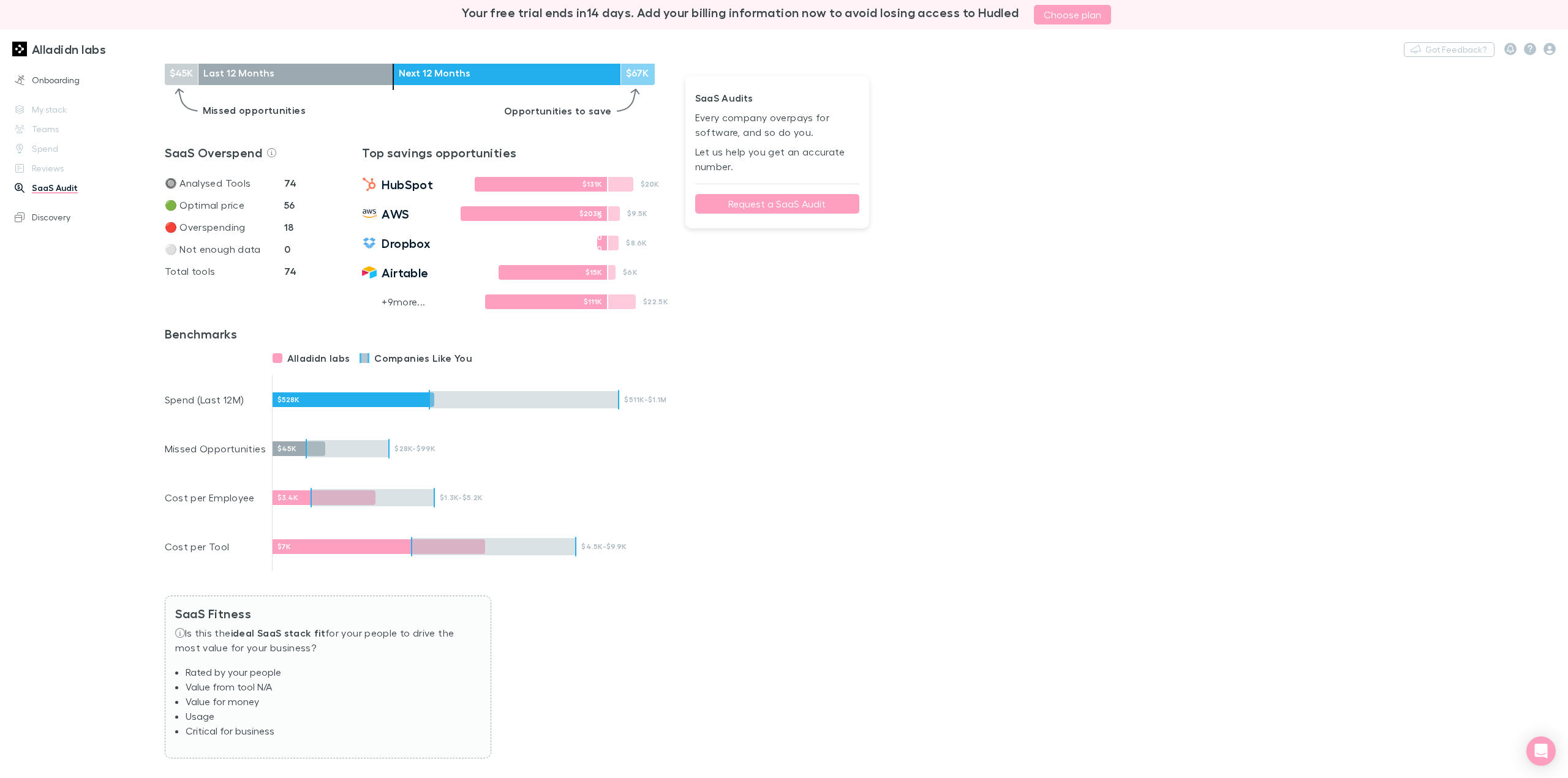
click at [48, 229] on div "Onboarding My stack Teams Spend Reviews SaaS Audit Discovery" at bounding box center [87, 417] width 174 height 700
click at [51, 220] on link "Discovery" at bounding box center [87, 217] width 169 height 20
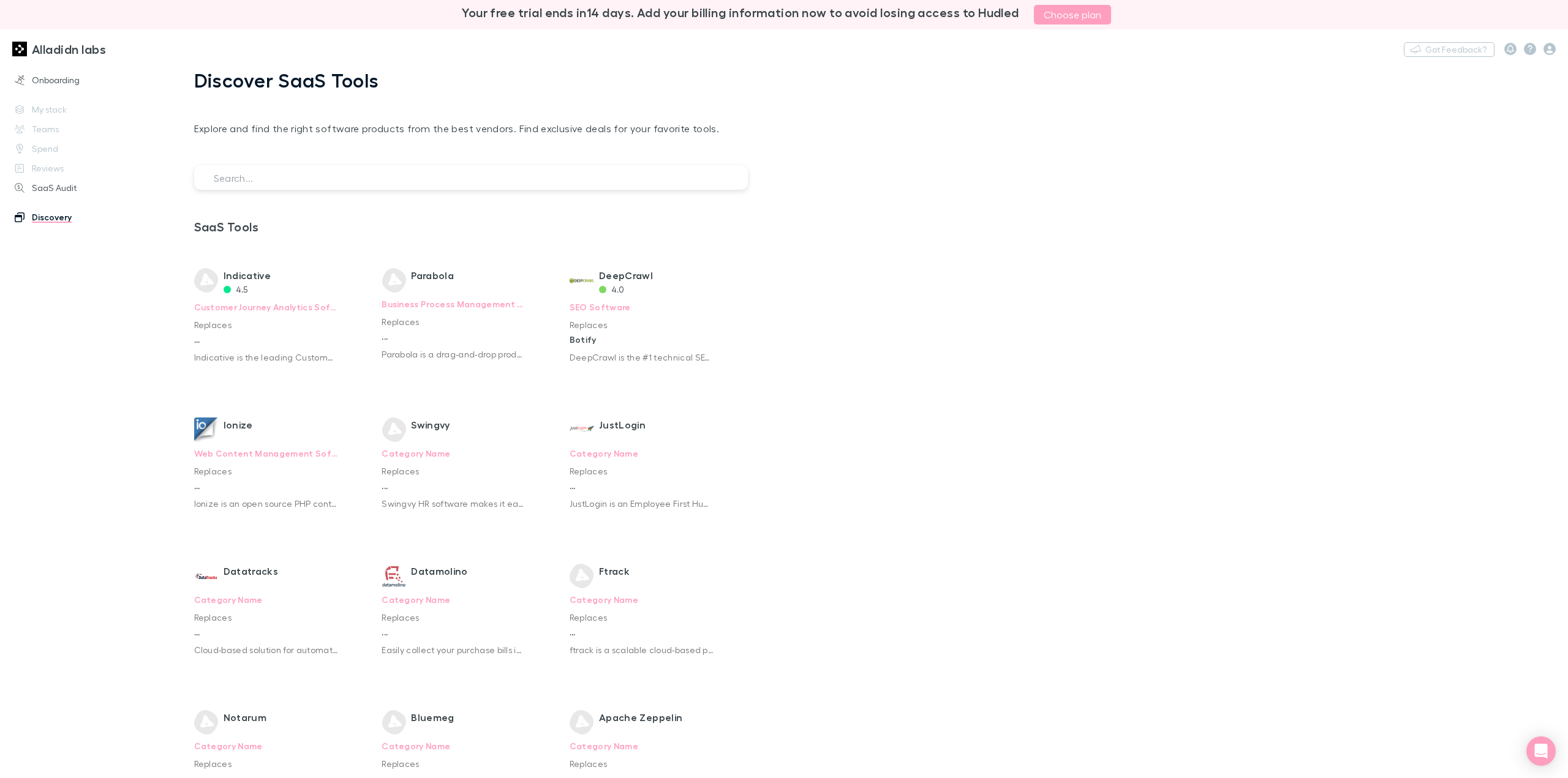
drag, startPoint x: 1001, startPoint y: 392, endPoint x: 959, endPoint y: 143, distance: 252.5
click at [44, 84] on link "Onboarding" at bounding box center [87, 80] width 169 height 20
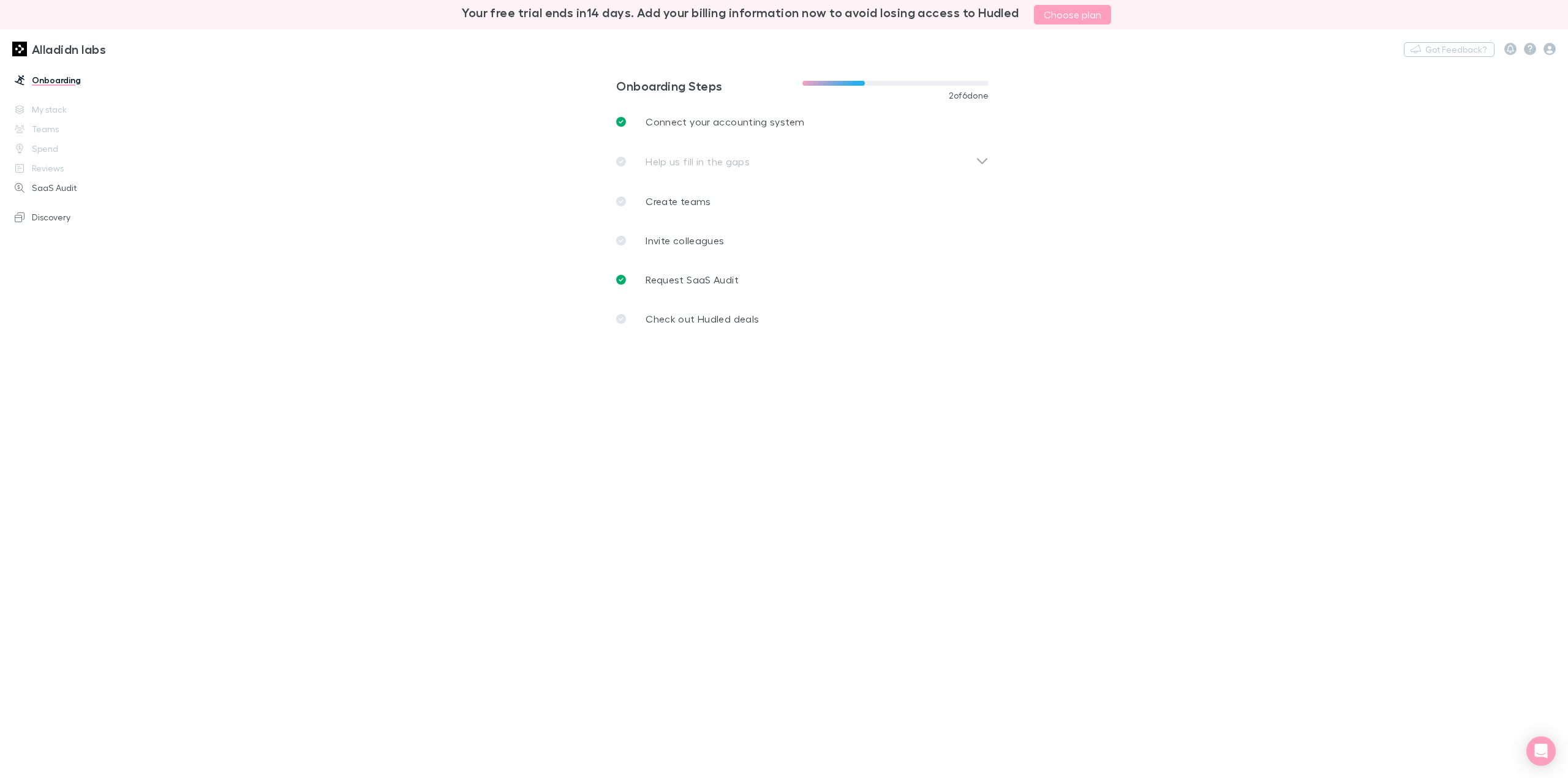
click at [106, 49] on h3 "Alladidn labs" at bounding box center [68, 48] width 74 height 14
click at [922, 85] on span at bounding box center [895, 83] width 186 height 5
click at [785, 122] on p "Connect your accounting system" at bounding box center [725, 122] width 158 height 14
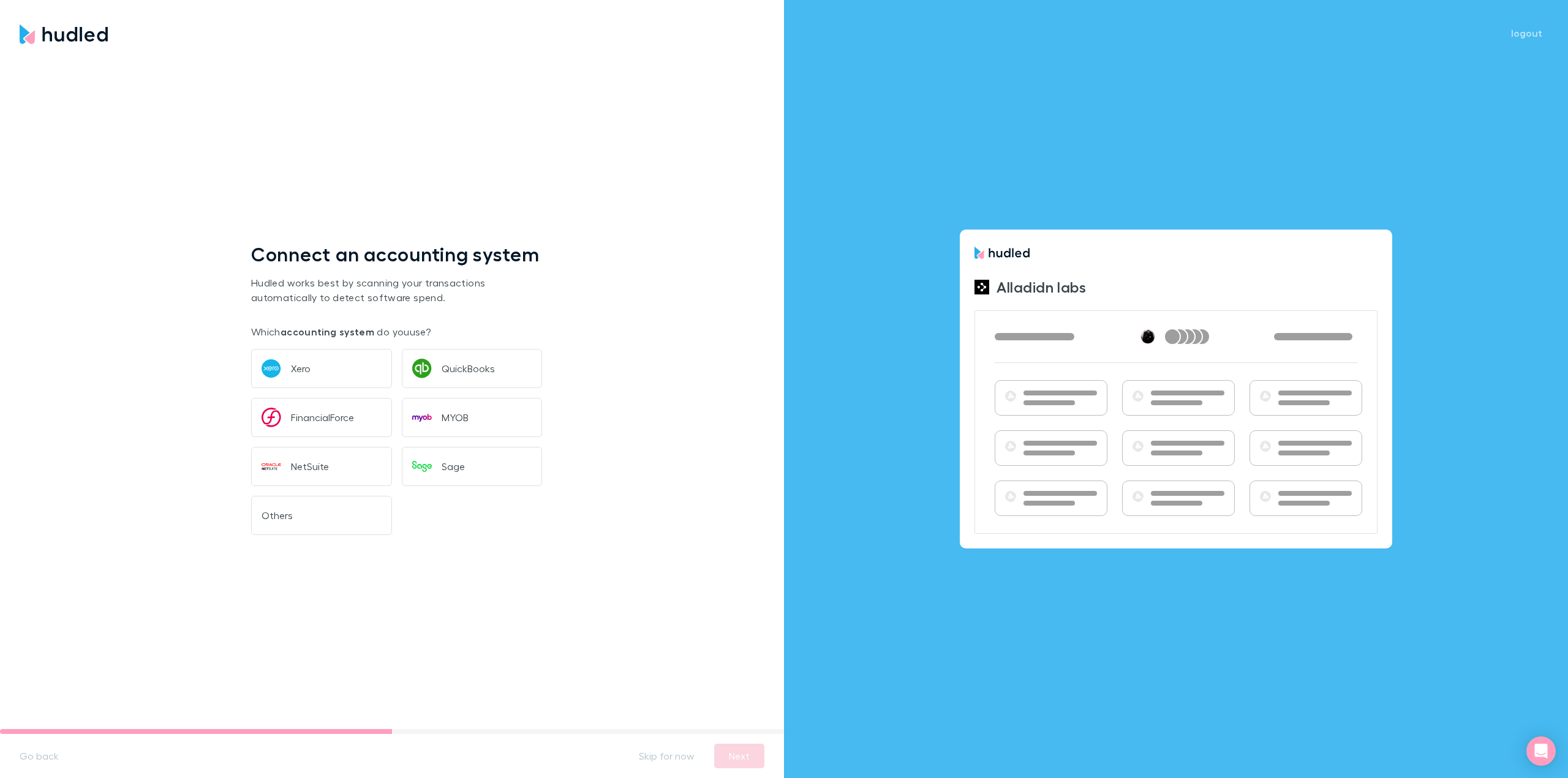
click at [49, 751] on button "Go back" at bounding box center [39, 755] width 59 height 20
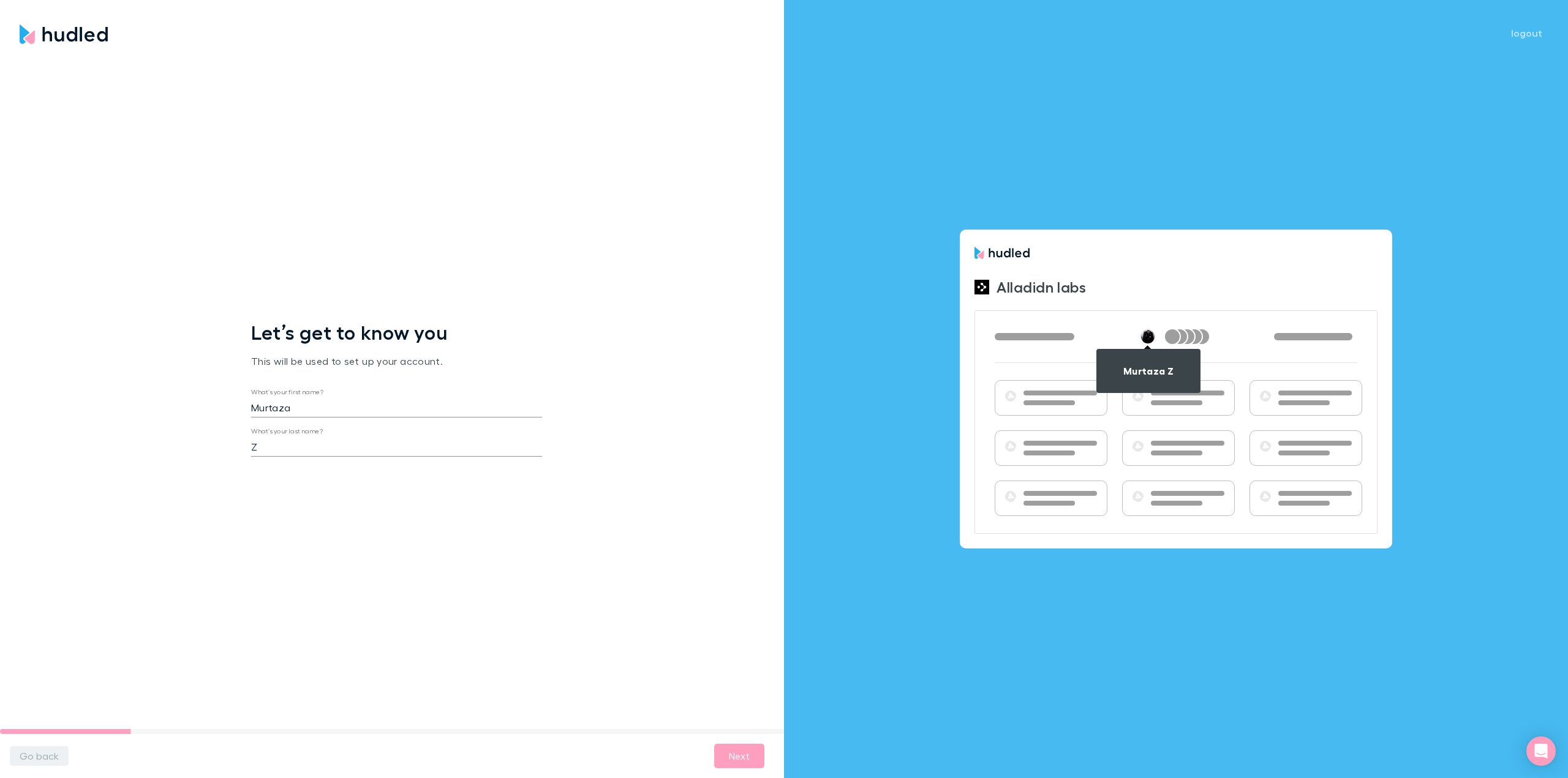
click at [45, 753] on button "Go back" at bounding box center [39, 755] width 59 height 20
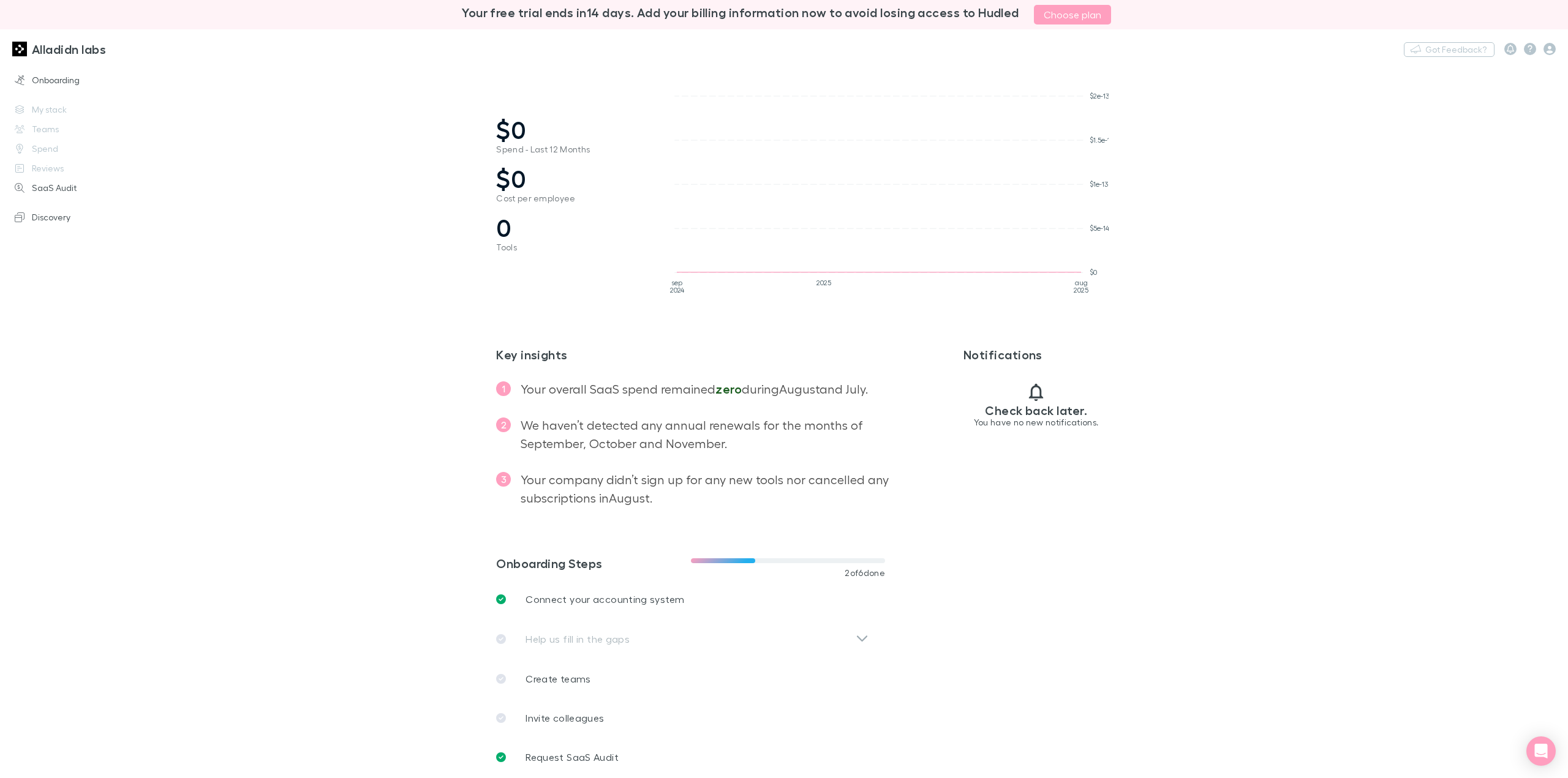
click at [1033, 416] on h3 "Check back later." at bounding box center [1036, 410] width 102 height 14
click at [50, 222] on link "Discovery" at bounding box center [87, 217] width 169 height 20
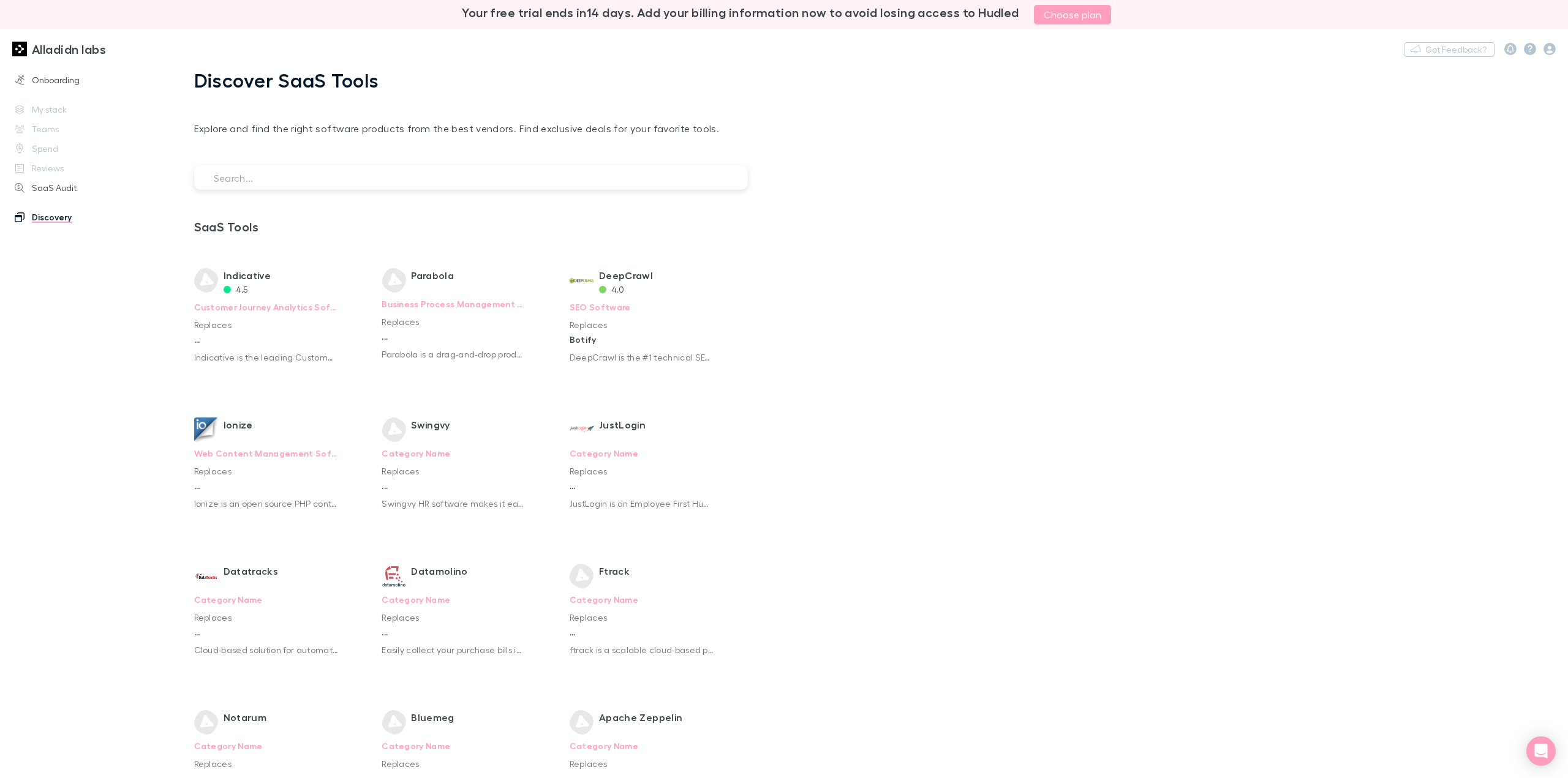
click at [294, 186] on input "search" at bounding box center [470, 177] width 554 height 25
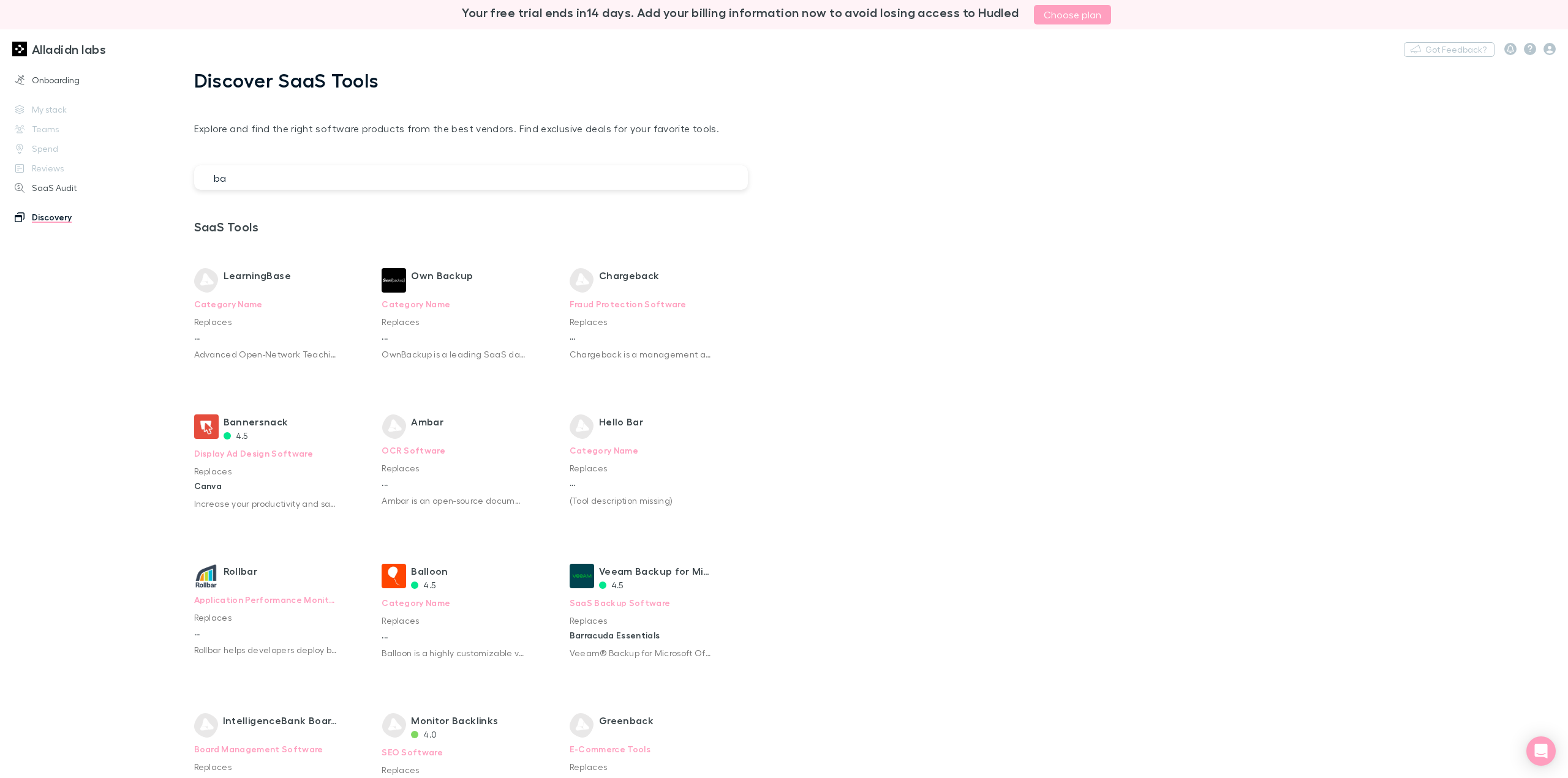
type input "b"
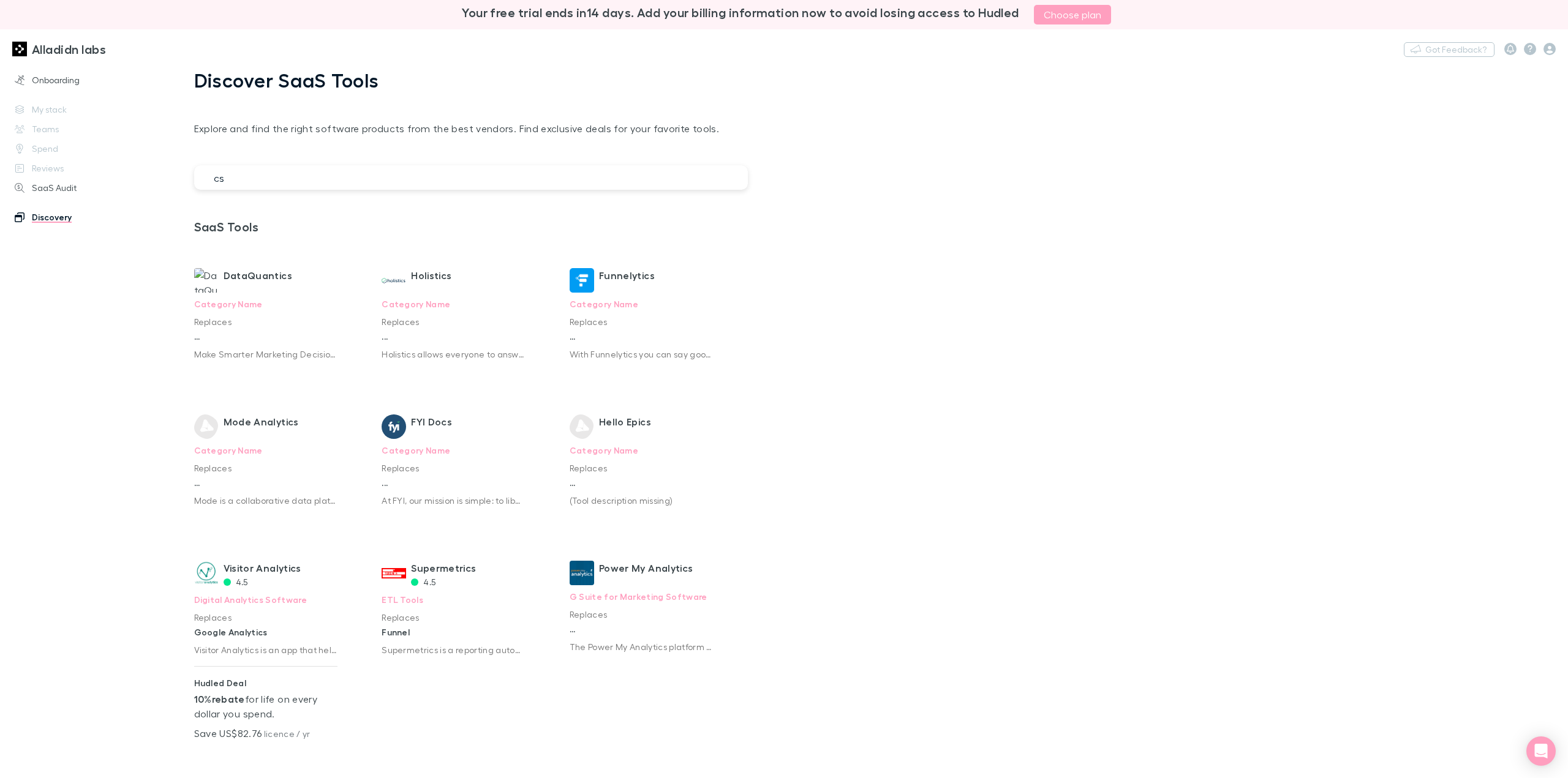
type input "c"
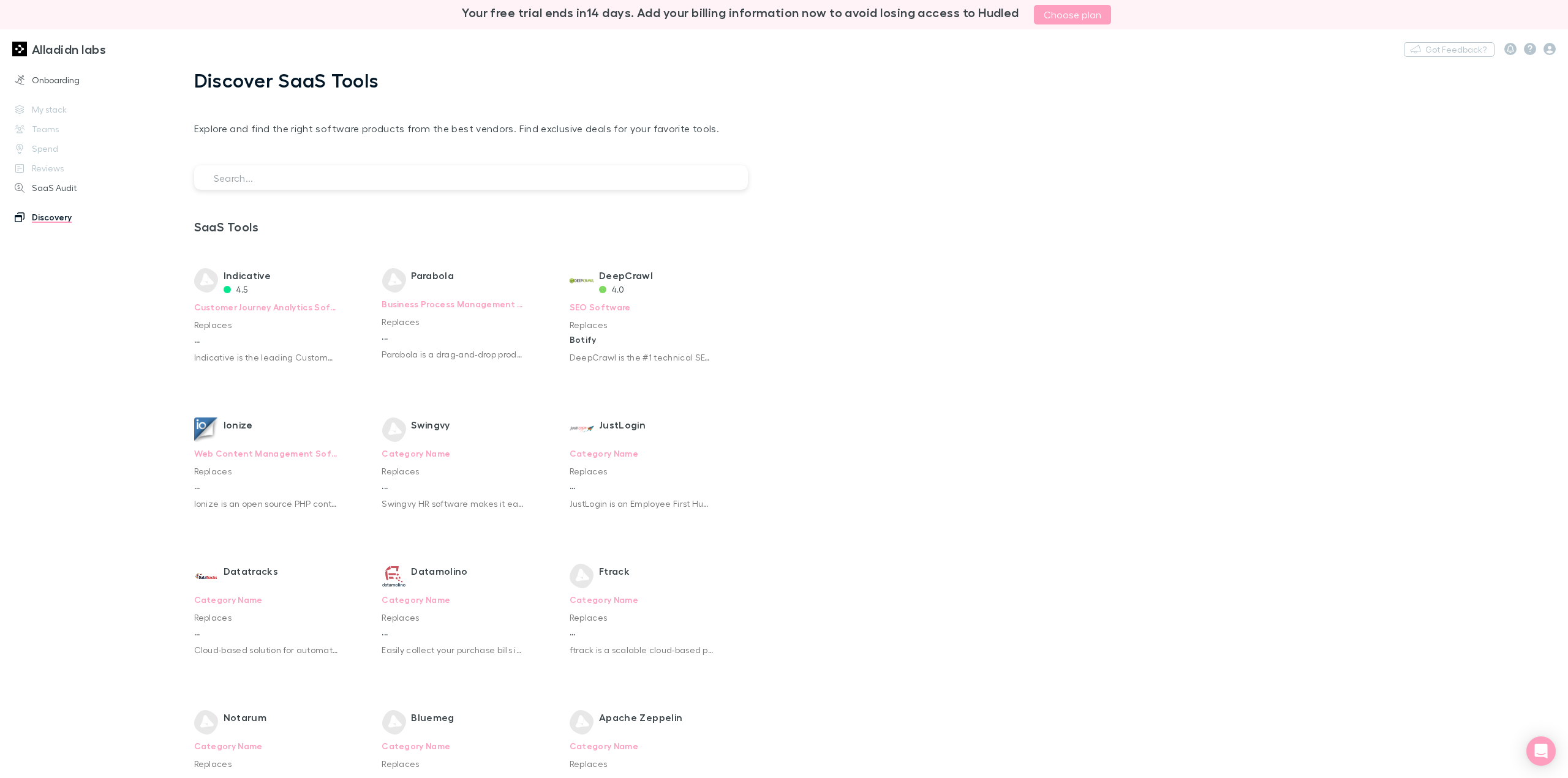
click at [60, 105] on div "Onboarding My stack Teams Spend Reviews SaaS Audit Discovery" at bounding box center [87, 417] width 174 height 700
click at [109, 152] on div "Onboarding My stack Teams Spend Reviews SaaS Audit Discovery" at bounding box center [87, 417] width 174 height 700
click at [61, 157] on div "Onboarding My stack Teams Spend Reviews SaaS Audit Discovery" at bounding box center [87, 417] width 174 height 700
click at [44, 150] on div "Onboarding My stack Teams Spend Reviews SaaS Audit Discovery" at bounding box center [87, 417] width 174 height 700
click at [41, 148] on div "Onboarding My stack Teams Spend Reviews SaaS Audit Discovery" at bounding box center [87, 417] width 174 height 700
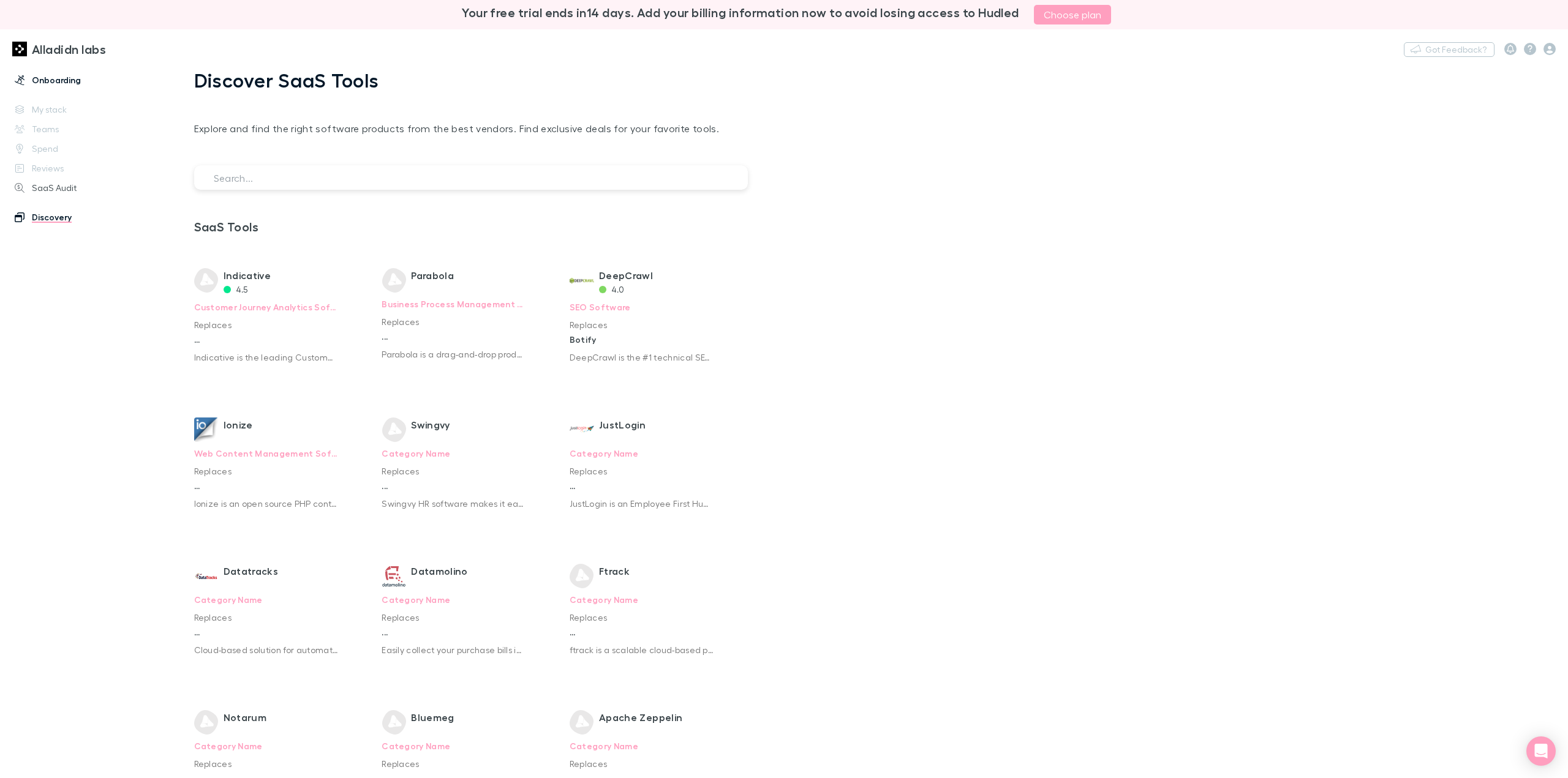
click at [52, 84] on link "Onboarding" at bounding box center [87, 80] width 169 height 20
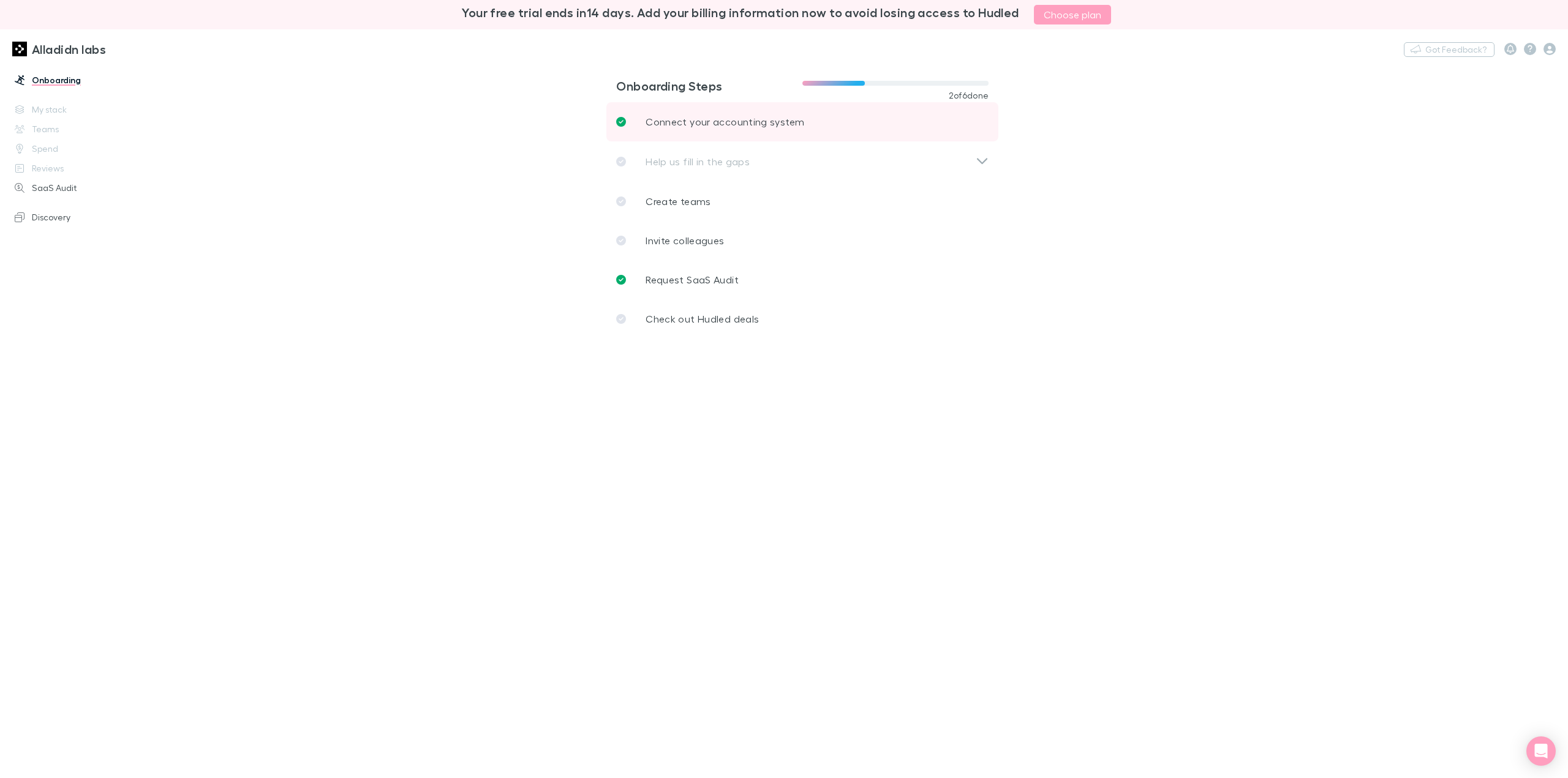
click at [810, 128] on link "Connect your accounting system" at bounding box center [802, 122] width 392 height 39
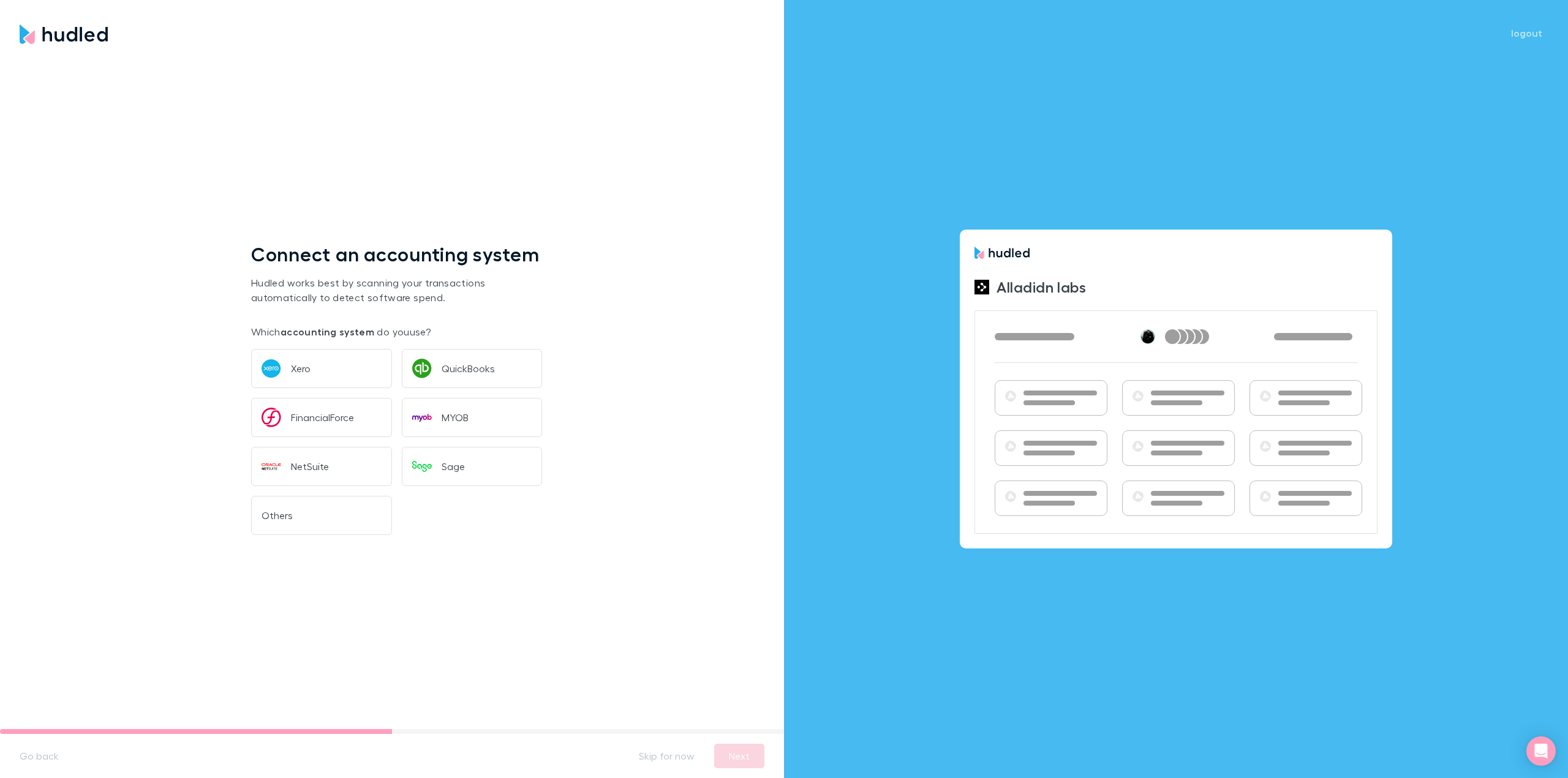
click at [323, 517] on button "Others" at bounding box center [322, 515] width 141 height 39
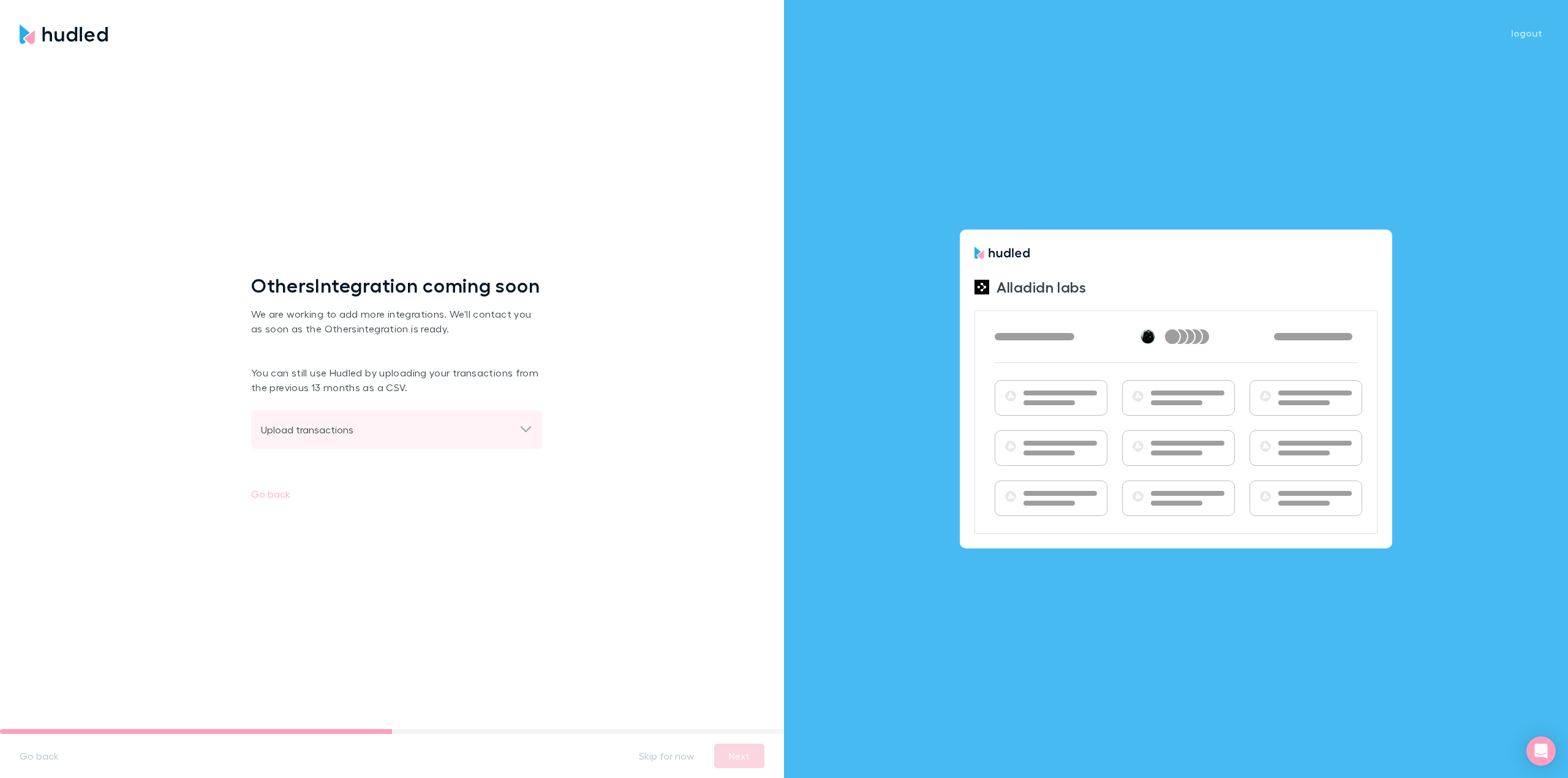
click at [368, 437] on div "Upload transactions" at bounding box center [391, 429] width 259 height 14
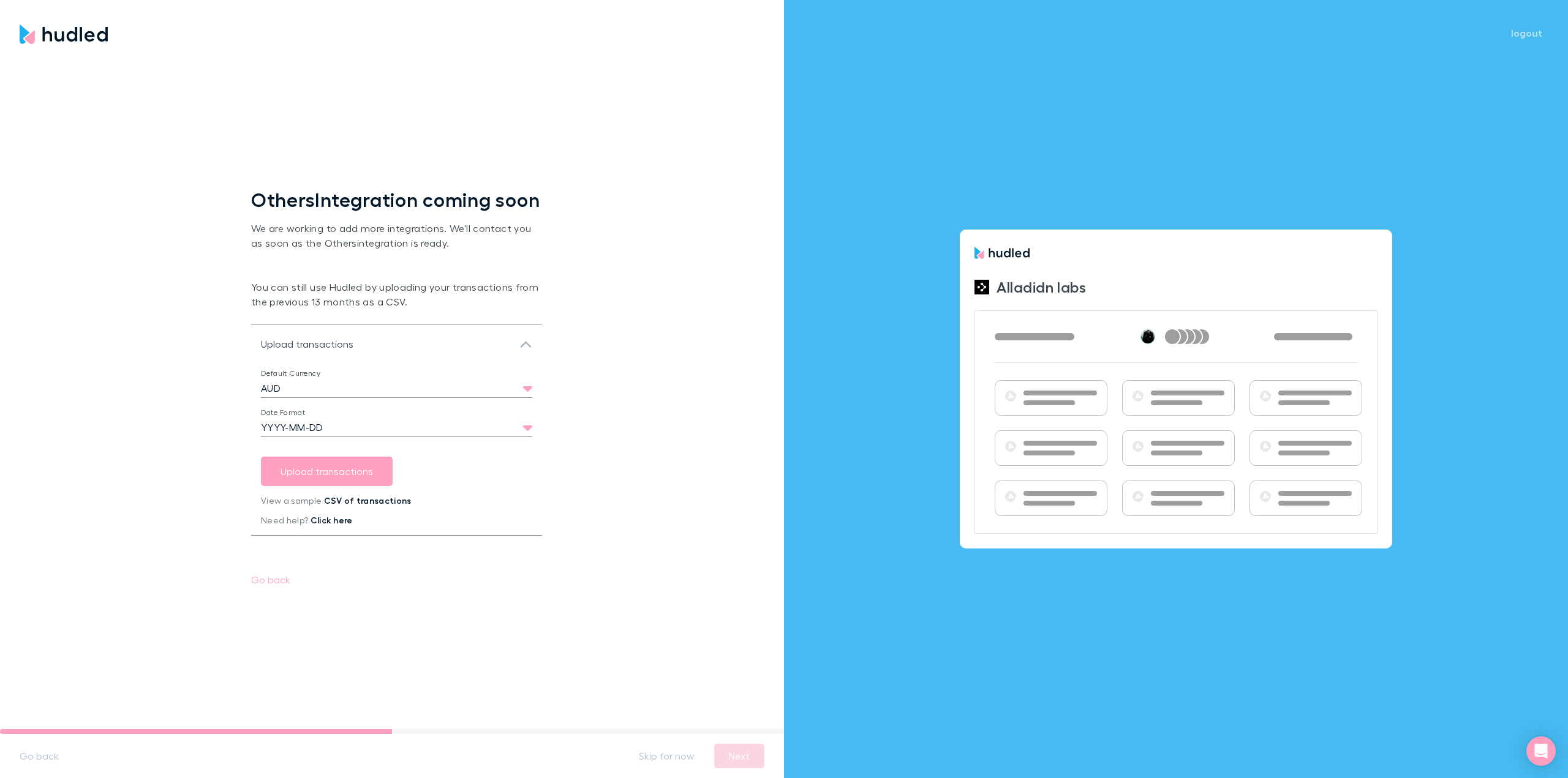
click at [366, 430] on body "Let’s get to know you This will be used to set up your account. What’s your fir…" at bounding box center [784, 389] width 1568 height 778
click at [653, 423] on div at bounding box center [784, 389] width 1568 height 778
click at [323, 486] on button "Upload transactions" at bounding box center [327, 471] width 132 height 30
